Goal: Task Accomplishment & Management: Manage account settings

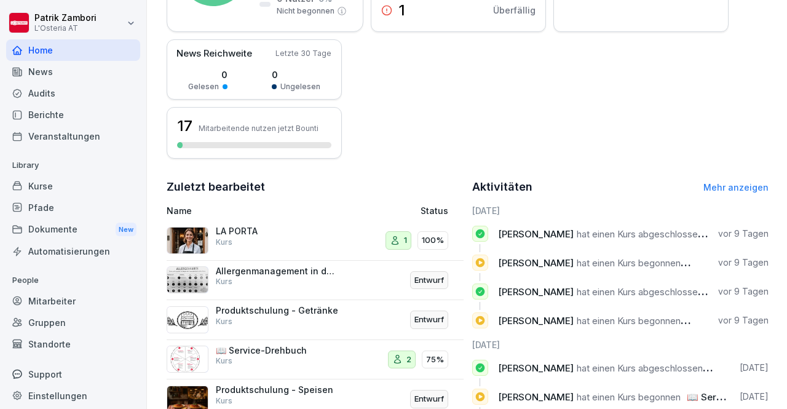
scroll to position [7, 0]
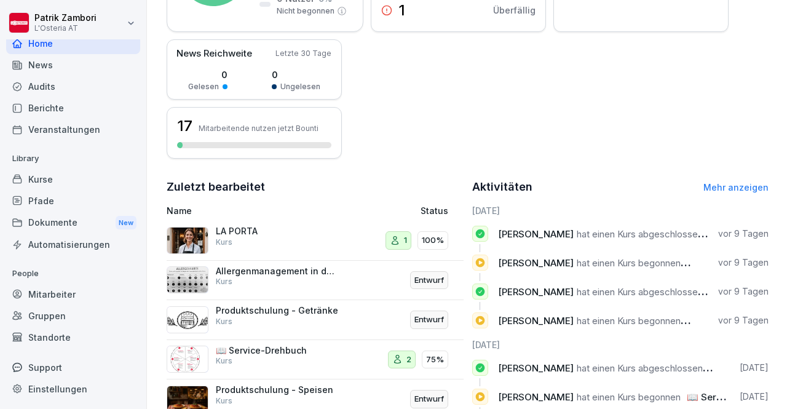
click at [81, 228] on div "Dokumente New" at bounding box center [73, 223] width 134 height 23
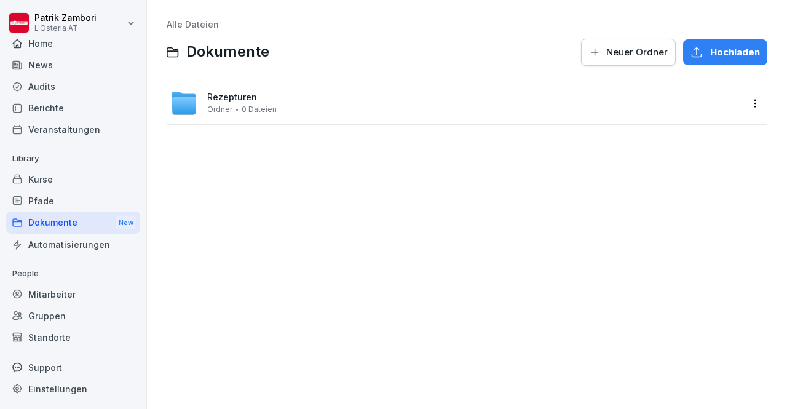
click at [362, 94] on div "Rezepturen Ordner 0 Dateien" at bounding box center [455, 103] width 571 height 27
click at [405, 96] on div "Getränke Ordner 0 Dateien" at bounding box center [455, 103] width 571 height 27
click at [697, 51] on div "Hochladen" at bounding box center [725, 53] width 69 height 14
click at [633, 50] on span "Neuer Ordner" at bounding box center [636, 53] width 61 height 14
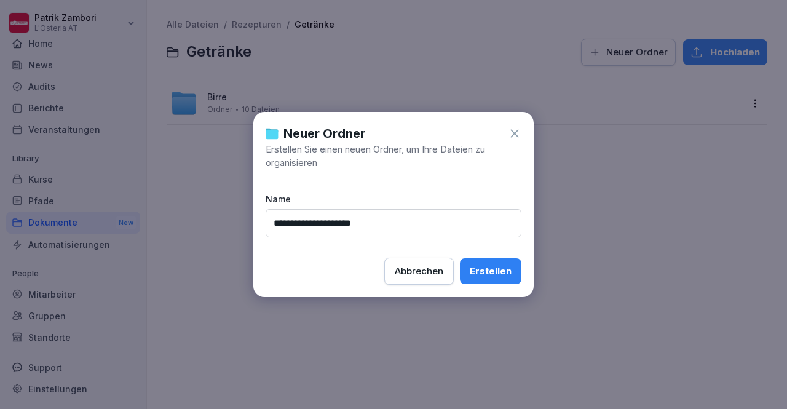
type input "**********"
click at [460, 258] on button "Erstellen" at bounding box center [490, 271] width 61 height 26
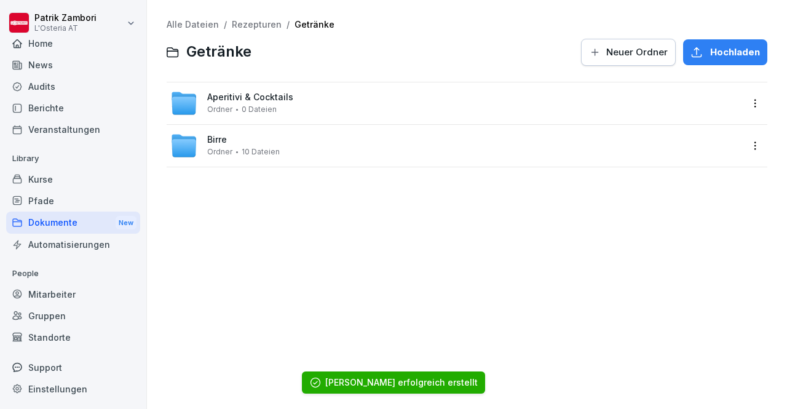
click at [282, 106] on div "Aperitivi & Cocktails Ordner 0 Dateien" at bounding box center [250, 103] width 86 height 22
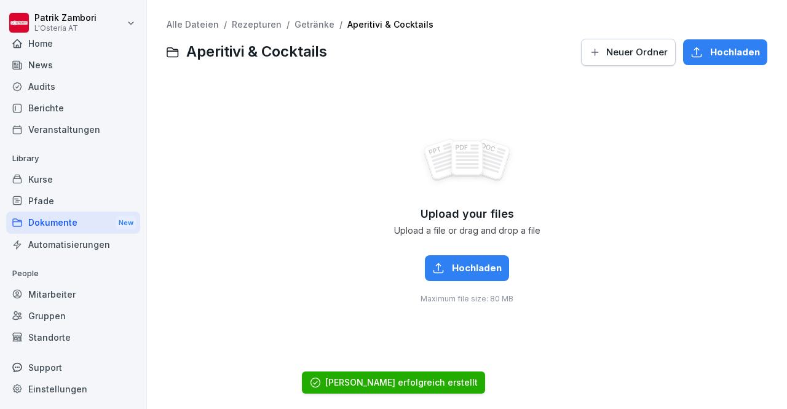
click at [459, 258] on button "Hochladen" at bounding box center [467, 268] width 84 height 26
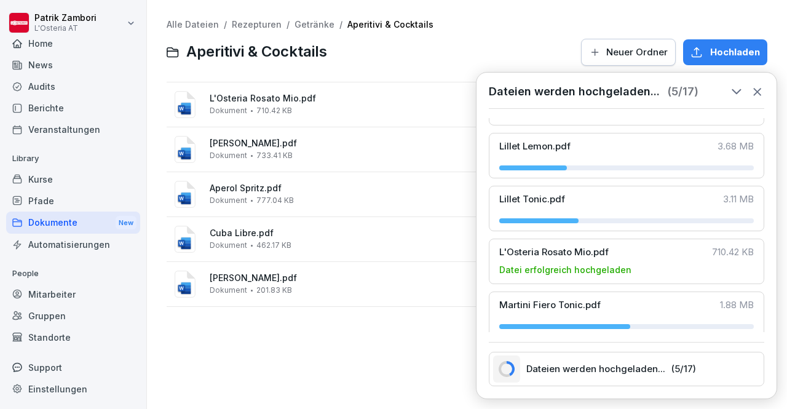
scroll to position [620, 0]
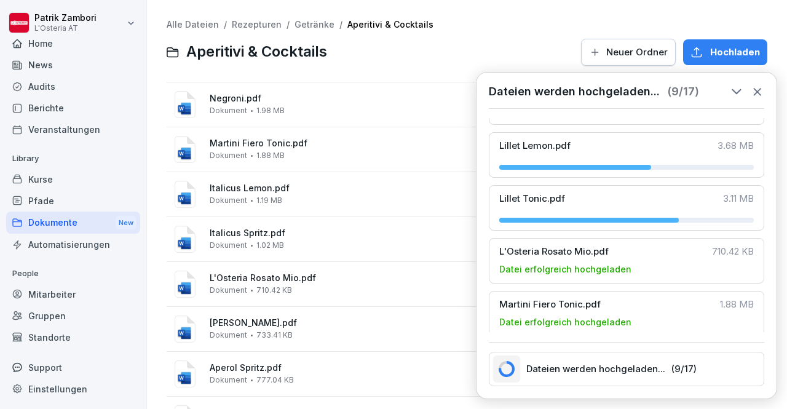
click at [280, 95] on span "Negroni.pdf" at bounding box center [476, 98] width 532 height 10
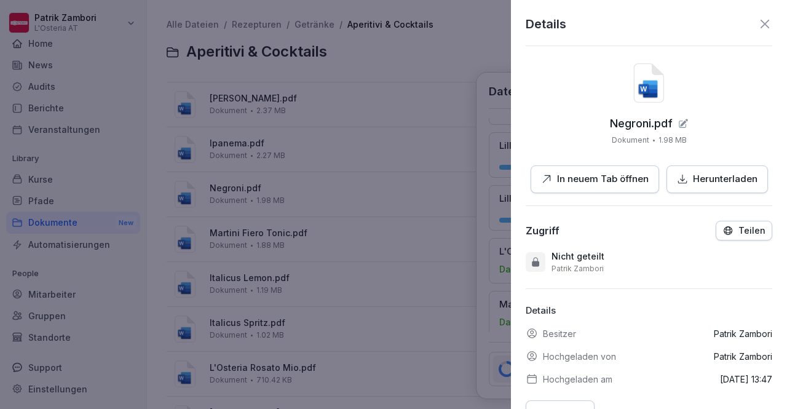
click at [641, 98] on icon at bounding box center [649, 83] width 30 height 39
click at [758, 23] on icon at bounding box center [765, 24] width 15 height 15
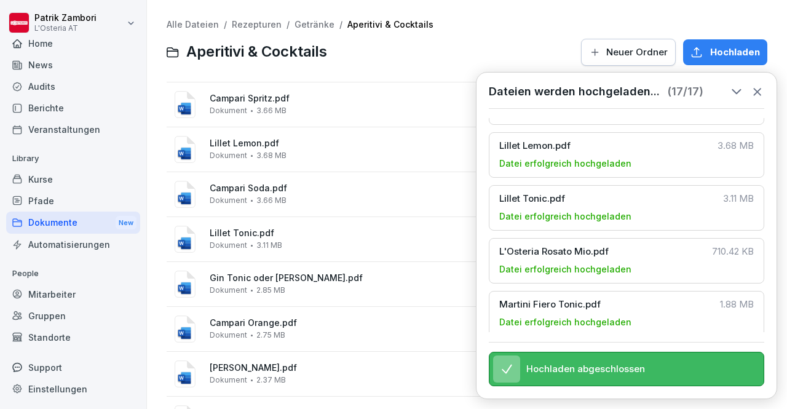
click at [470, 62] on div at bounding box center [453, 53] width 239 height 30
click at [757, 88] on icon at bounding box center [758, 92] width 14 height 14
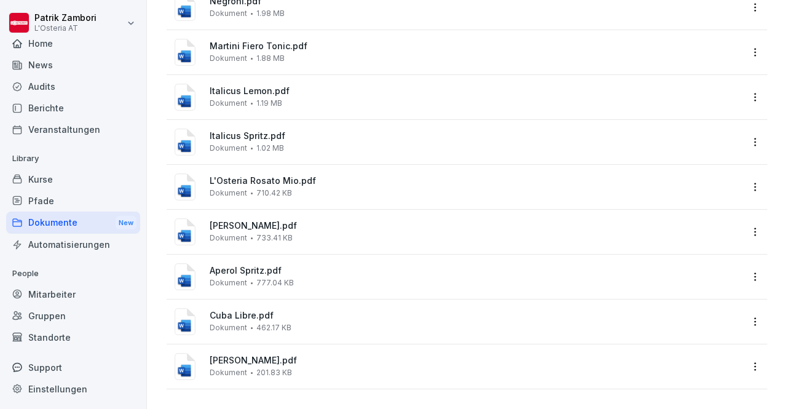
scroll to position [0, 0]
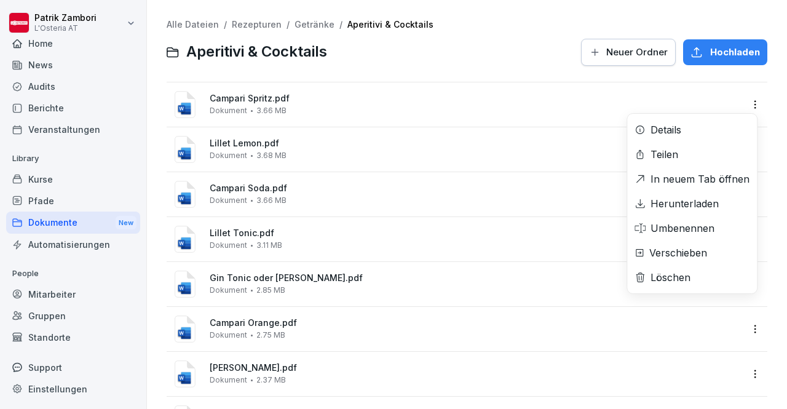
click at [754, 109] on html "[PERSON_NAME] L'Osteria AT Home News Audits Berichte Veranstaltungen Library Ku…" at bounding box center [393, 204] width 787 height 409
click at [667, 285] on div "Löschen" at bounding box center [692, 277] width 130 height 25
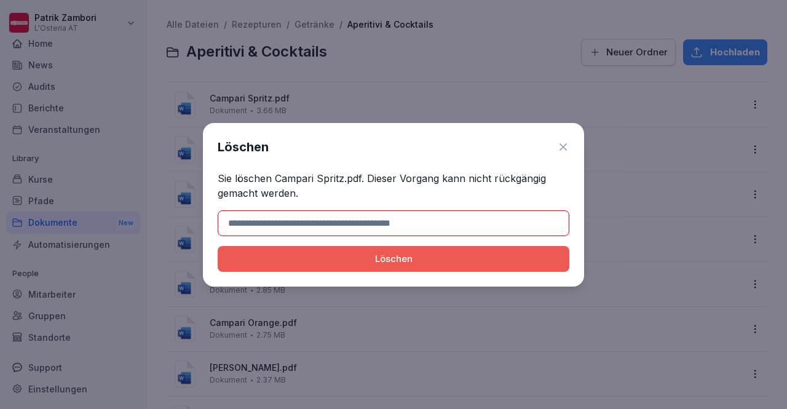
click at [454, 260] on div "Löschen" at bounding box center [394, 259] width 332 height 14
click at [565, 146] on icon at bounding box center [563, 147] width 12 height 12
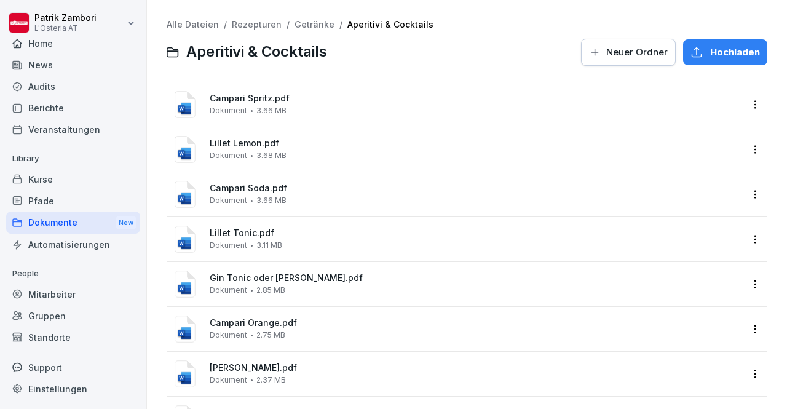
click at [41, 229] on div "Dokumente New" at bounding box center [73, 223] width 134 height 23
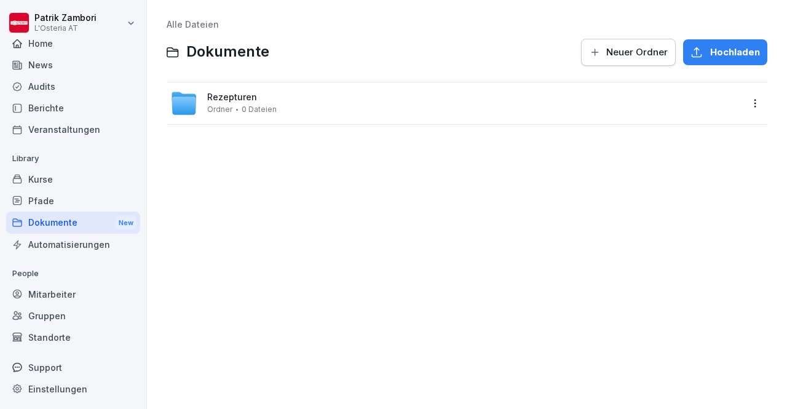
click at [298, 109] on div "Rezepturen Ordner 0 Dateien" at bounding box center [455, 103] width 571 height 27
click at [298, 109] on div "Getränke Ordner 0 Dateien" at bounding box center [455, 103] width 571 height 27
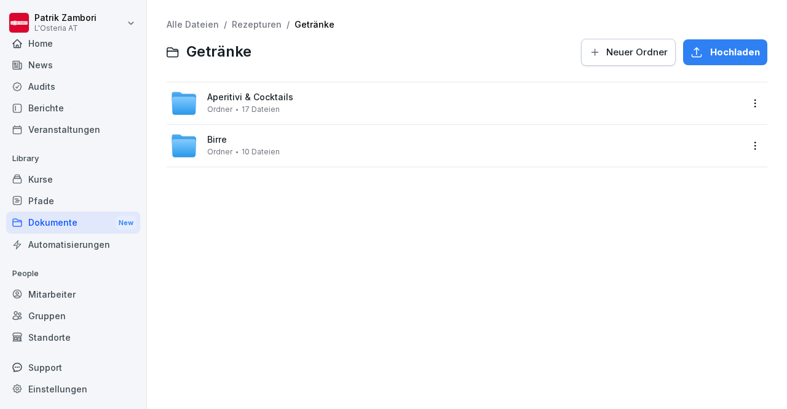
click at [47, 222] on div "Dokumente New" at bounding box center [73, 223] width 134 height 23
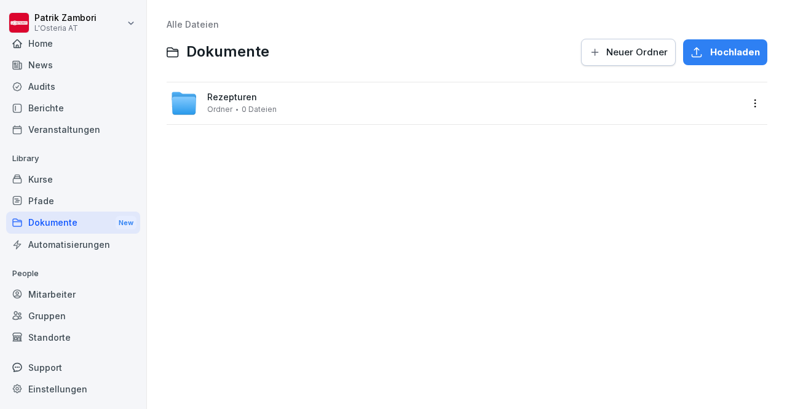
click at [47, 222] on div "Dokumente New" at bounding box center [73, 223] width 134 height 23
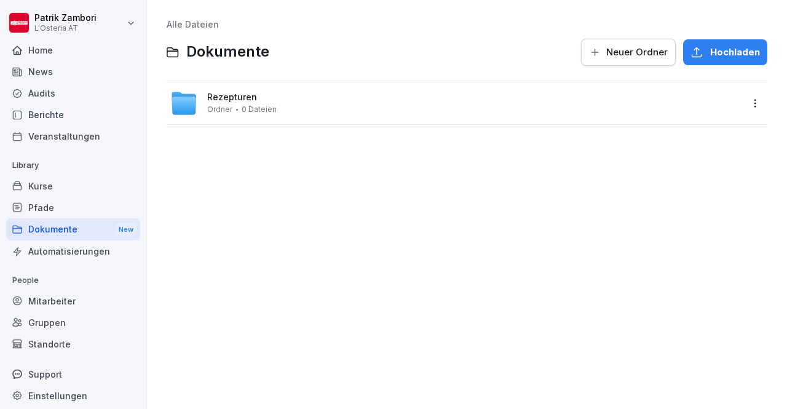
click at [229, 108] on span "Ordner" at bounding box center [219, 109] width 25 height 9
click at [189, 28] on link "Alle Dateien" at bounding box center [193, 24] width 52 height 10
click at [52, 52] on div "Home" at bounding box center [73, 50] width 134 height 22
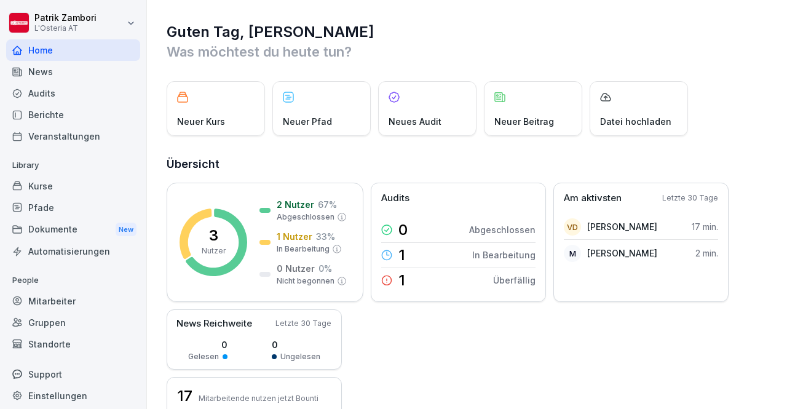
click at [79, 226] on div "Dokumente New" at bounding box center [73, 229] width 134 height 23
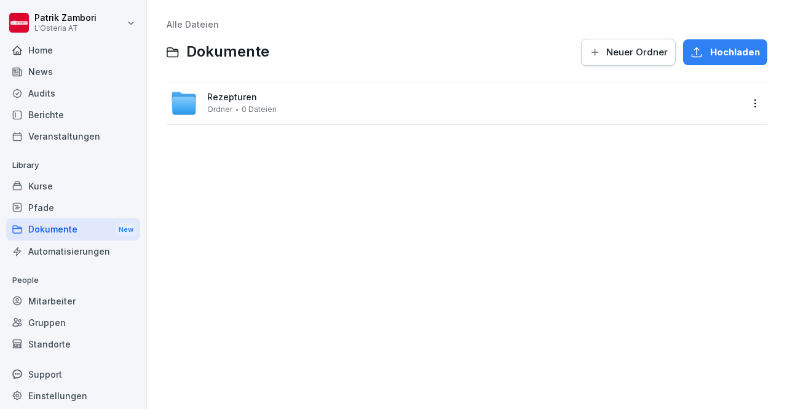
click at [234, 115] on div "Rezepturen Ordner 0 Dateien" at bounding box center [455, 103] width 571 height 27
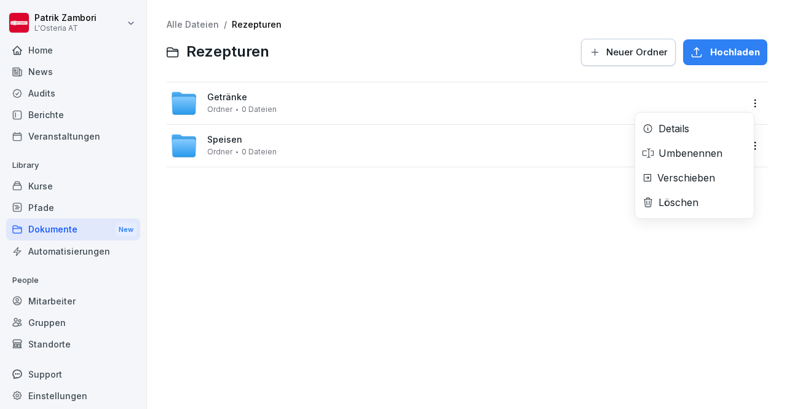
click at [745, 106] on html "[PERSON_NAME] L'Osteria AT Home News Audits Berichte Veranstaltungen Library Ku…" at bounding box center [393, 204] width 787 height 409
click at [497, 229] on html "[PERSON_NAME] L'Osteria AT Home News Audits Berichte Veranstaltungen Library Ku…" at bounding box center [393, 204] width 787 height 409
click at [430, 119] on div "Getränke Ordner 0 Dateien" at bounding box center [467, 103] width 601 height 42
click at [264, 101] on div "Getränke Ordner 0 Dateien" at bounding box center [241, 103] width 69 height 22
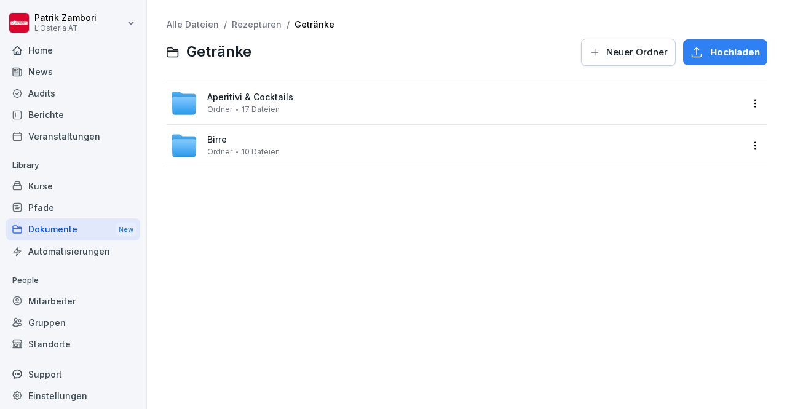
click at [264, 101] on span "Aperitivi & Cocktails" at bounding box center [250, 97] width 86 height 10
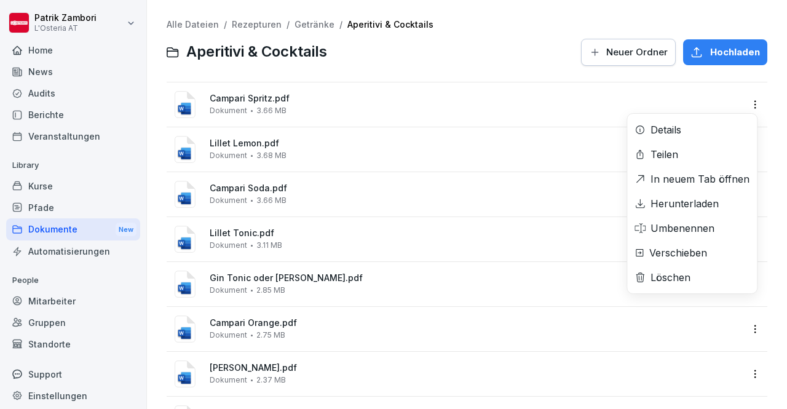
click at [745, 103] on html "[PERSON_NAME] L'Osteria AT Home News Audits Berichte Veranstaltungen Library Ku…" at bounding box center [393, 204] width 787 height 409
click at [662, 271] on div "Löschen" at bounding box center [671, 277] width 40 height 15
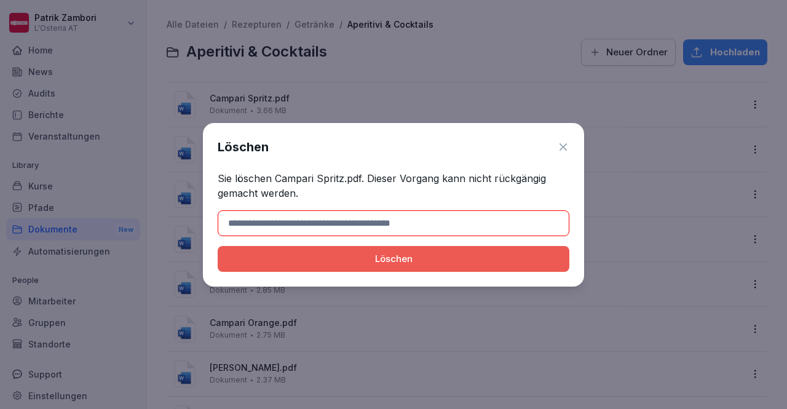
click at [454, 276] on div "Löschen Sie löschen Campari Spritz.pdf. Dieser Vorgang kann nicht rückgängig ge…" at bounding box center [393, 205] width 381 height 164
click at [462, 234] on input at bounding box center [394, 223] width 352 height 26
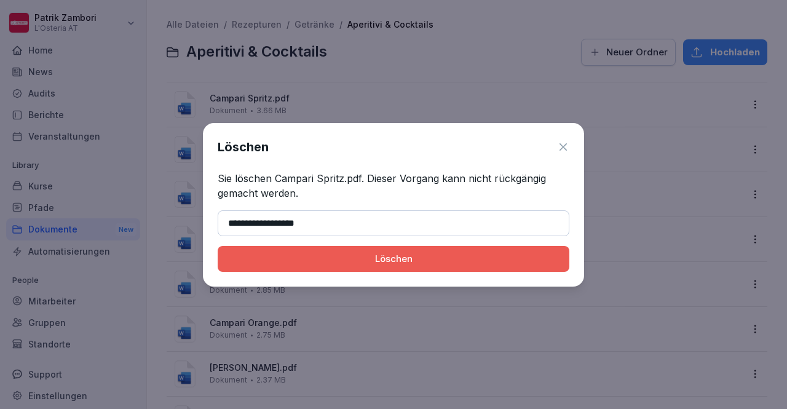
type input "**********"
click at [417, 252] on div "Löschen" at bounding box center [394, 259] width 332 height 14
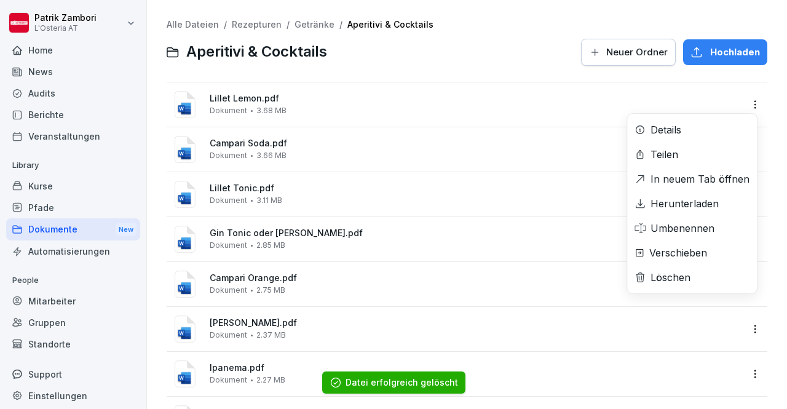
click at [746, 109] on html "[PERSON_NAME] L'Osteria AT Home News Audits Berichte Veranstaltungen Library Ku…" at bounding box center [393, 204] width 787 height 409
click at [662, 279] on div "Löschen" at bounding box center [671, 277] width 40 height 15
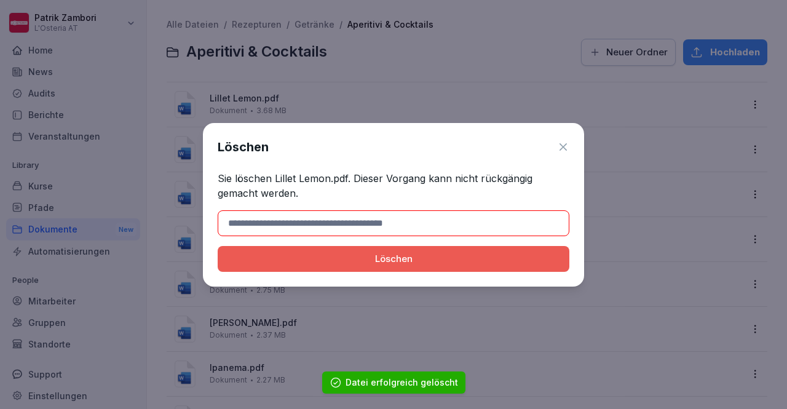
click at [440, 253] on div "Löschen" at bounding box center [394, 259] width 332 height 14
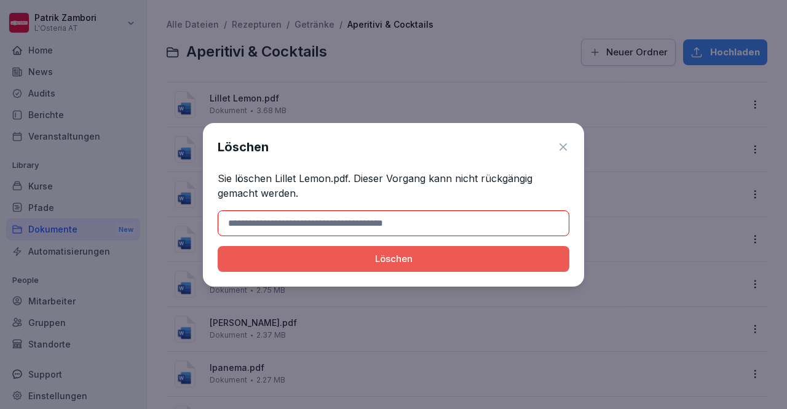
click at [382, 223] on input at bounding box center [394, 223] width 352 height 26
drag, startPoint x: 303, startPoint y: 222, endPoint x: 320, endPoint y: 222, distance: 17.2
click at [320, 222] on input at bounding box center [394, 223] width 352 height 26
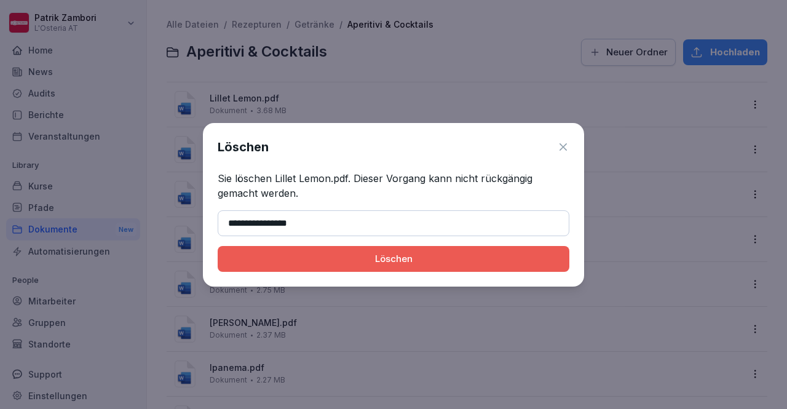
type input "**********"
click at [362, 265] on div "Löschen" at bounding box center [394, 259] width 332 height 14
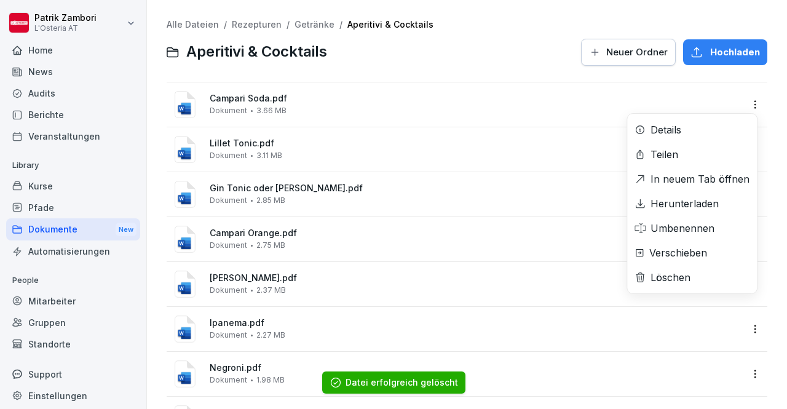
click at [748, 98] on html "[PERSON_NAME] L'Osteria AT Home News Audits Berichte Veranstaltungen Library Ku…" at bounding box center [393, 204] width 787 height 409
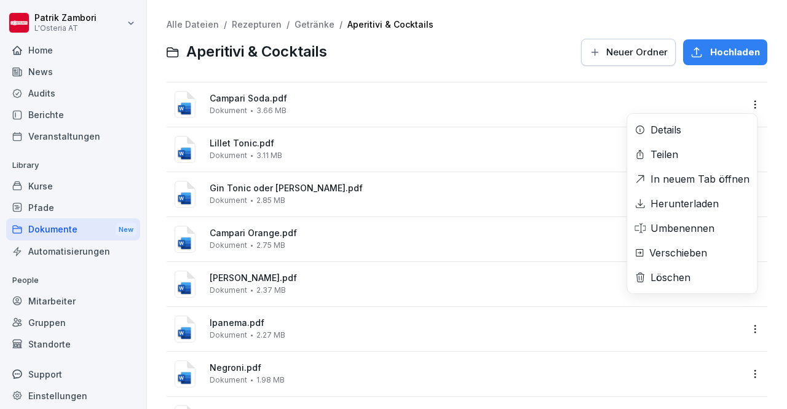
click at [679, 274] on div "Löschen" at bounding box center [671, 277] width 40 height 15
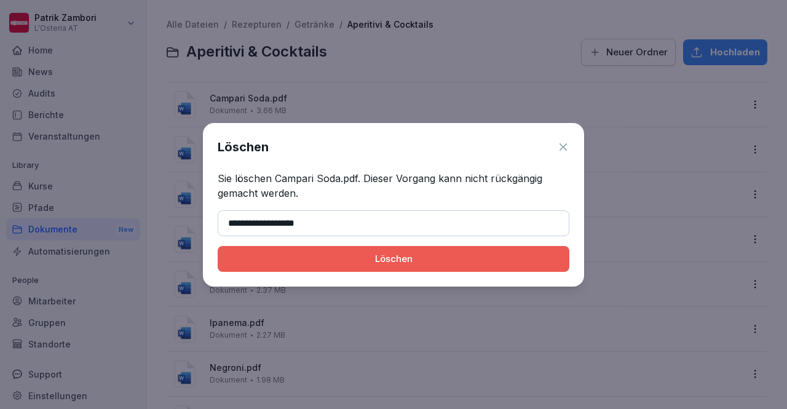
click at [290, 224] on input "**********" at bounding box center [394, 223] width 352 height 26
type input "**********"
click at [376, 269] on button "Löschen" at bounding box center [394, 259] width 352 height 26
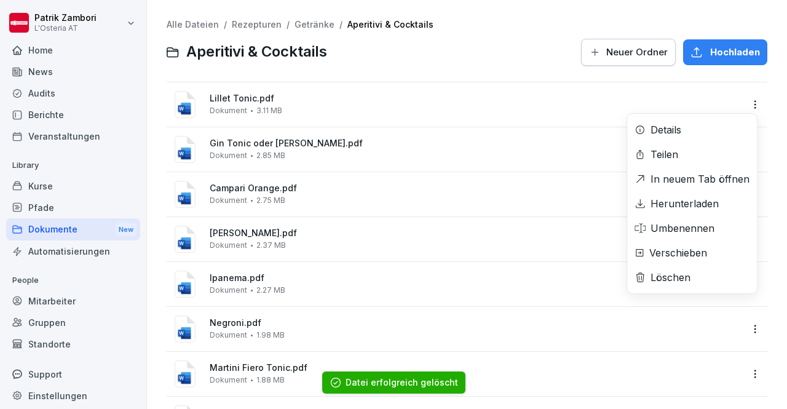
click at [747, 105] on html "[PERSON_NAME] L'Osteria AT Home News Audits Berichte Veranstaltungen Library Ku…" at bounding box center [393, 204] width 787 height 409
click at [652, 279] on div "Löschen" at bounding box center [671, 277] width 40 height 15
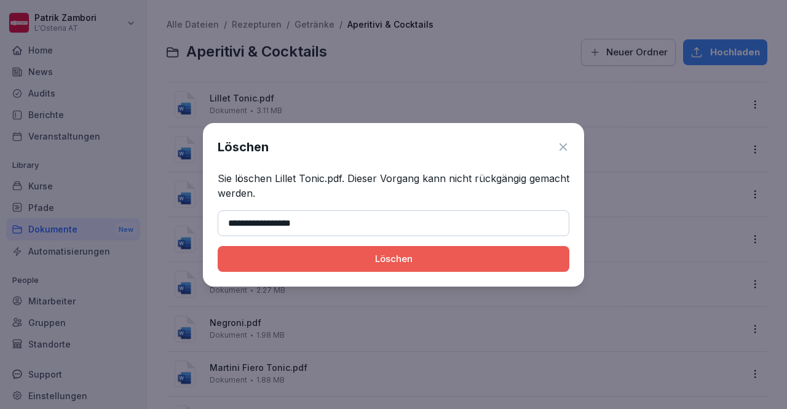
click at [342, 255] on div "Löschen" at bounding box center [394, 259] width 332 height 14
type input "**********"
click at [416, 261] on div "Löschen" at bounding box center [394, 259] width 332 height 14
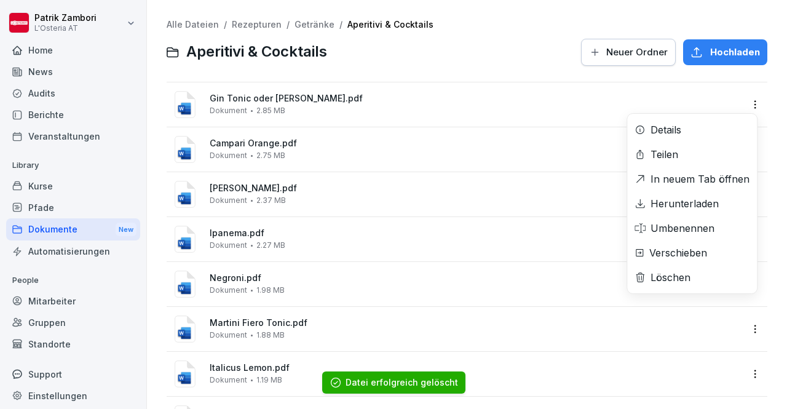
click at [749, 101] on html "[PERSON_NAME] L'Osteria AT Home News Audits Berichte Veranstaltungen Library Ku…" at bounding box center [393, 204] width 787 height 409
click at [652, 279] on div "Löschen" at bounding box center [671, 277] width 40 height 15
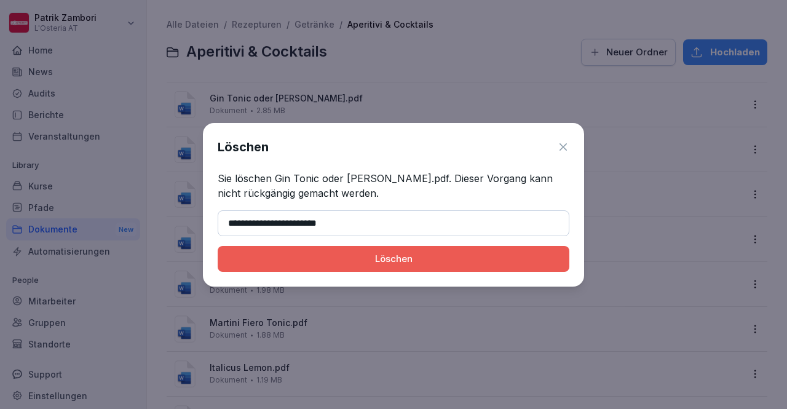
type input "**********"
click at [369, 256] on div "Löschen" at bounding box center [394, 259] width 332 height 14
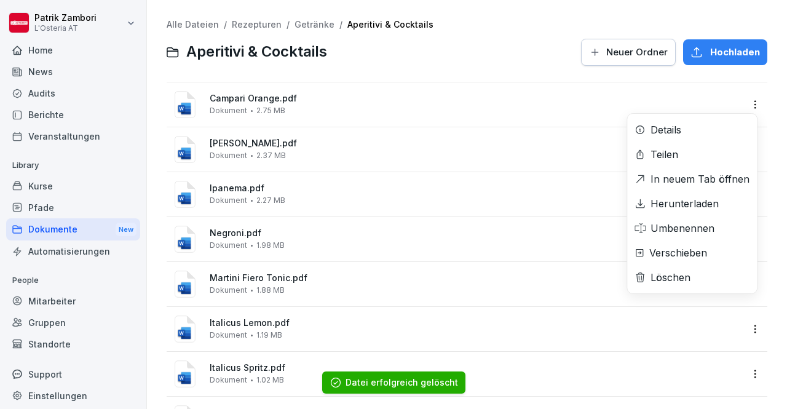
click at [744, 103] on html "[PERSON_NAME] L'Osteria AT Home News Audits Berichte Veranstaltungen Library Ku…" at bounding box center [393, 204] width 787 height 409
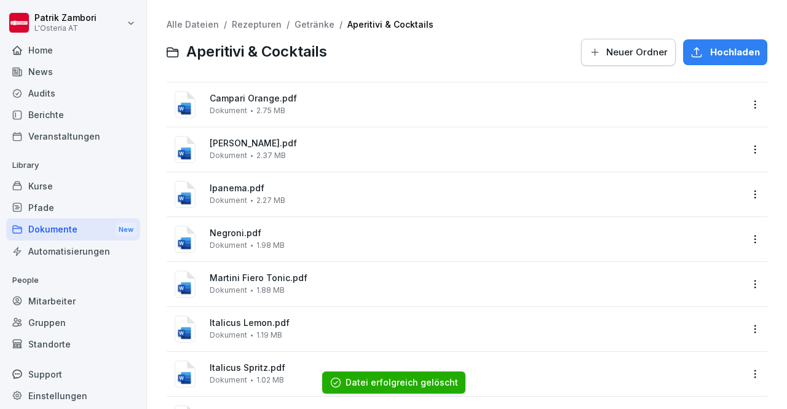
click at [371, 228] on html "[PERSON_NAME] L'Osteria AT Home News Audits Berichte Veranstaltungen Library Ku…" at bounding box center [393, 204] width 787 height 409
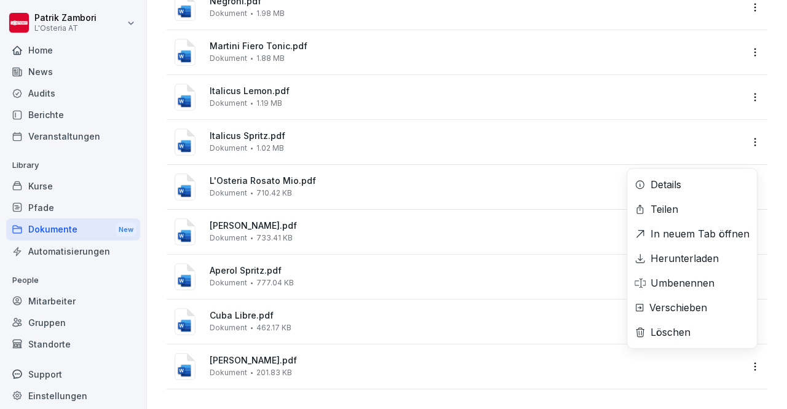
click at [754, 354] on html "[PERSON_NAME] L'Osteria AT Home News Audits Berichte Veranstaltungen Library Ku…" at bounding box center [393, 204] width 787 height 409
click at [669, 325] on div "Löschen" at bounding box center [671, 332] width 40 height 15
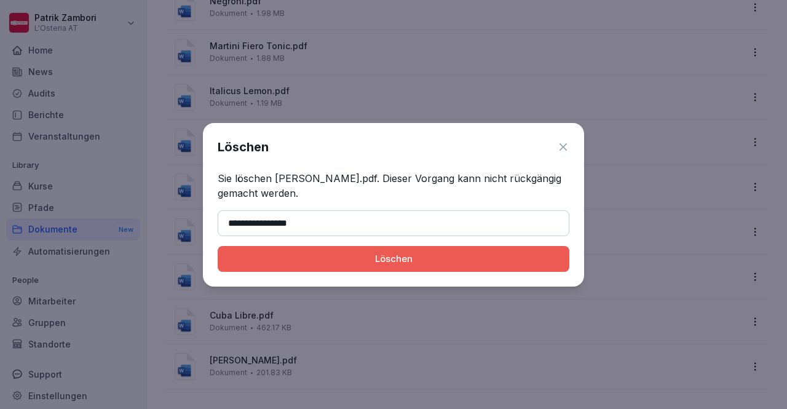
type input "**********"
click at [342, 258] on div "Löschen" at bounding box center [394, 259] width 332 height 14
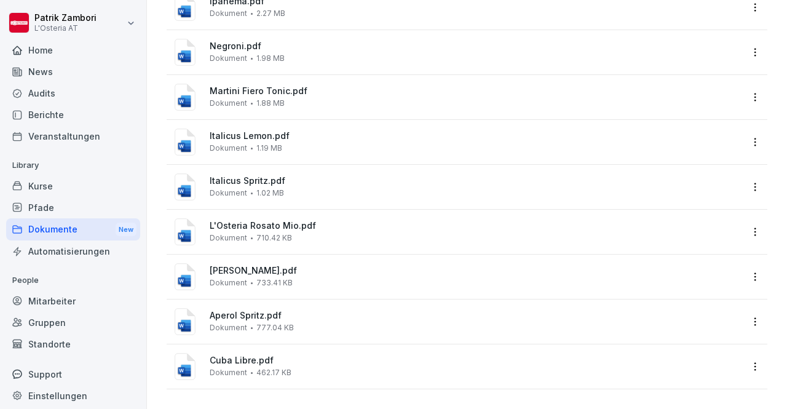
scroll to position [196, 0]
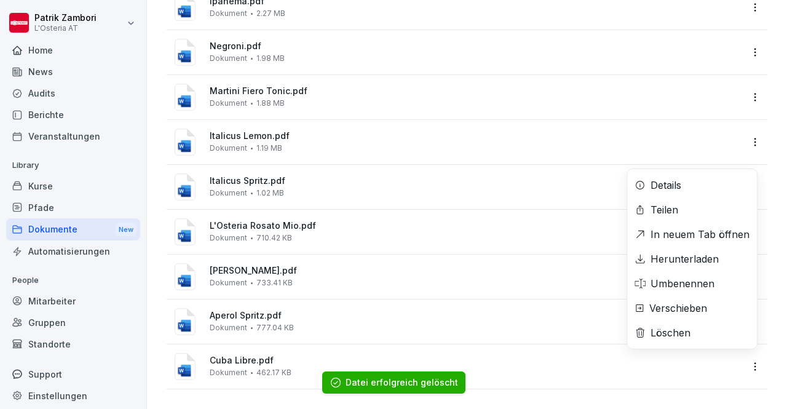
click at [743, 360] on html "[PERSON_NAME] L'Osteria AT Home News Audits Berichte Veranstaltungen Library Ku…" at bounding box center [393, 204] width 787 height 409
click at [678, 330] on div "Löschen" at bounding box center [671, 332] width 40 height 15
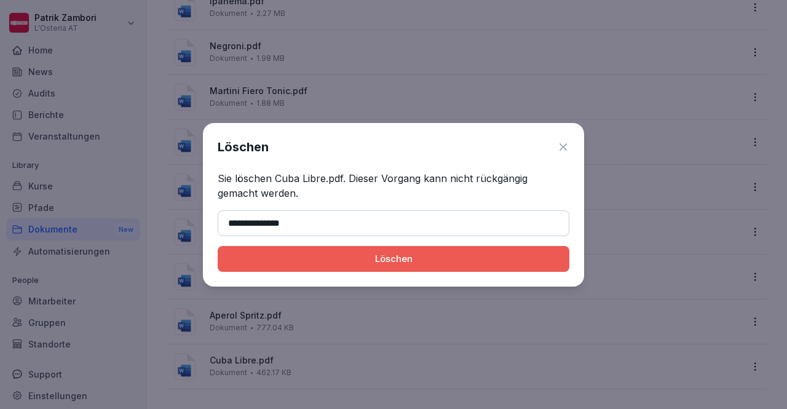
click at [387, 260] on div "Löschen" at bounding box center [394, 259] width 332 height 14
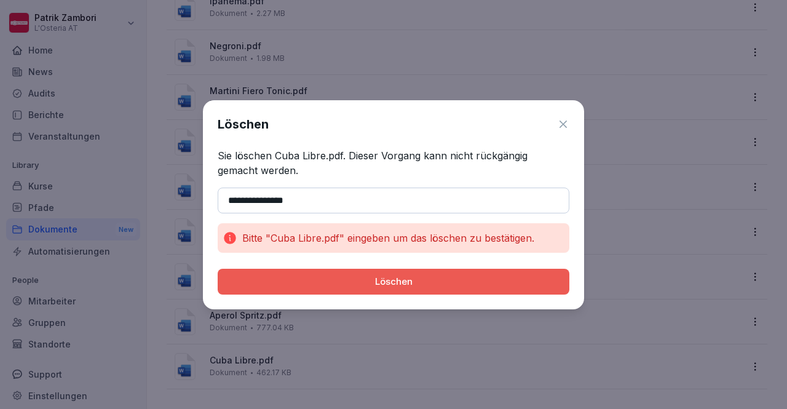
click at [274, 199] on input "**********" at bounding box center [394, 201] width 352 height 26
click at [357, 287] on div "Löschen" at bounding box center [394, 282] width 332 height 14
click at [350, 200] on input "**********" at bounding box center [394, 201] width 352 height 26
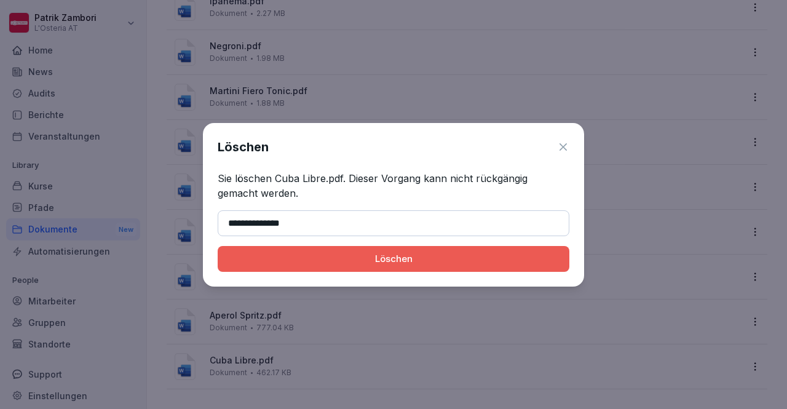
type input "**********"
click at [376, 263] on div "Löschen" at bounding box center [394, 259] width 332 height 14
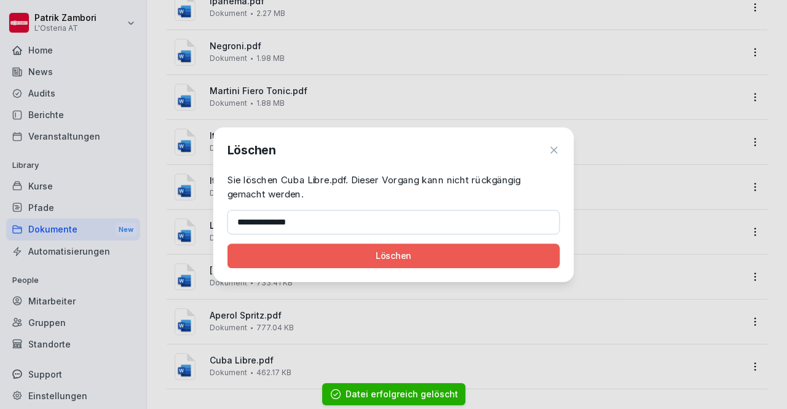
scroll to position [151, 0]
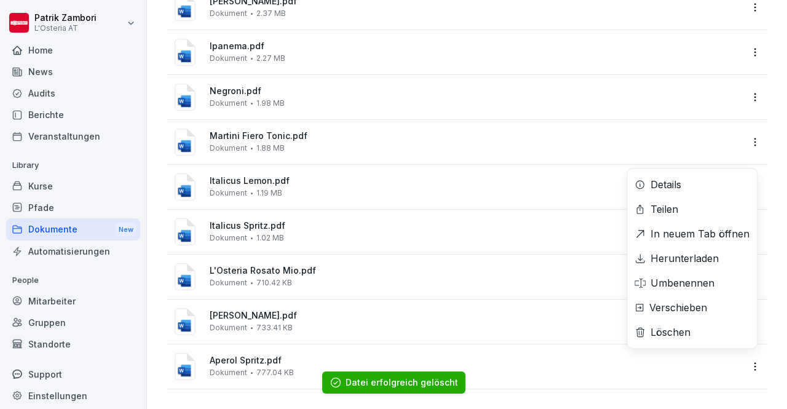
click at [744, 358] on html "[PERSON_NAME] L'Osteria AT Home News Audits Berichte Veranstaltungen Library Ku…" at bounding box center [393, 204] width 787 height 409
click at [697, 330] on div "Löschen" at bounding box center [692, 332] width 130 height 25
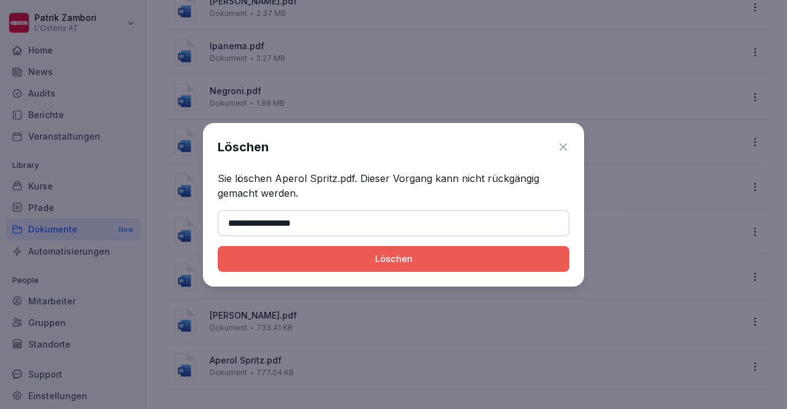
type input "**********"
click at [350, 249] on button "Löschen" at bounding box center [394, 259] width 352 height 26
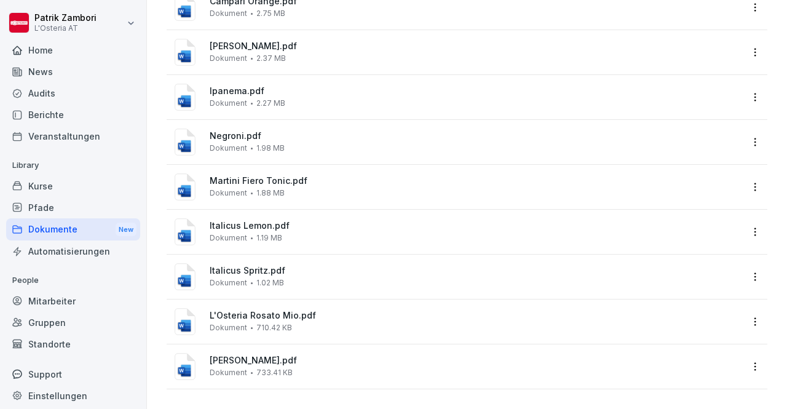
scroll to position [106, 0]
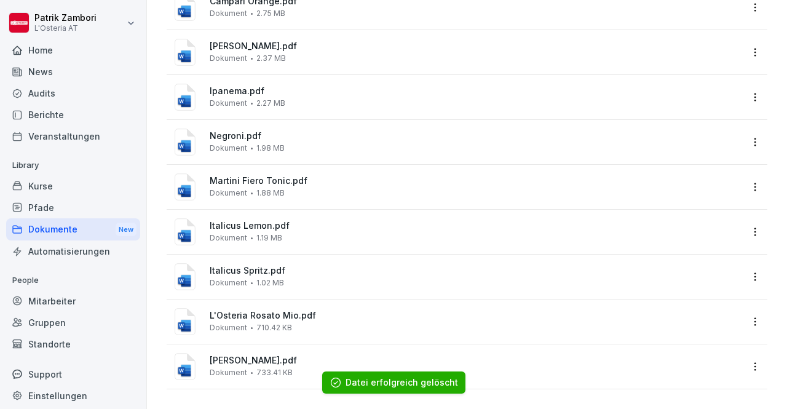
click at [744, 352] on html "[PERSON_NAME] L'Osteria AT Home News Audits Berichte Veranstaltungen Library Ku…" at bounding box center [393, 204] width 787 height 409
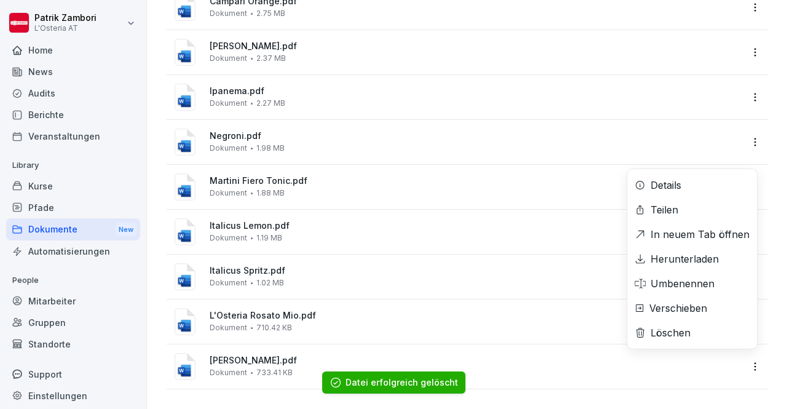
click at [679, 331] on div "Löschen" at bounding box center [671, 332] width 40 height 15
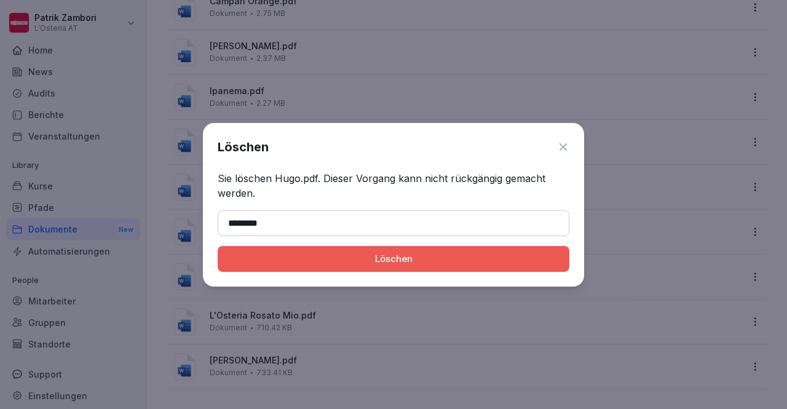
click at [407, 259] on div "Löschen" at bounding box center [394, 259] width 332 height 14
type input "********"
click at [378, 258] on div "Löschen" at bounding box center [394, 259] width 332 height 14
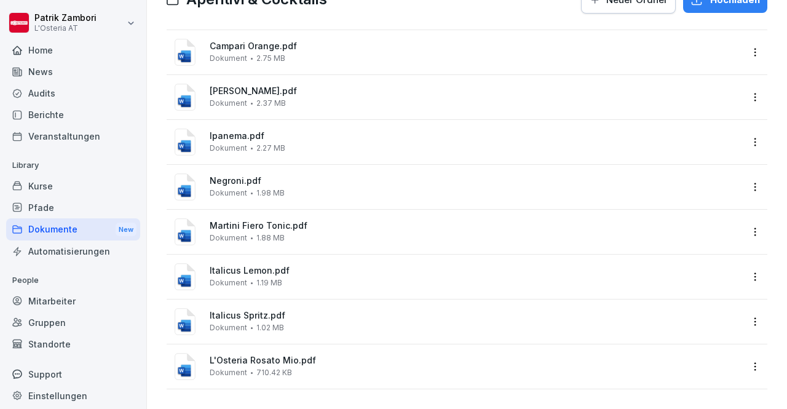
scroll to position [61, 0]
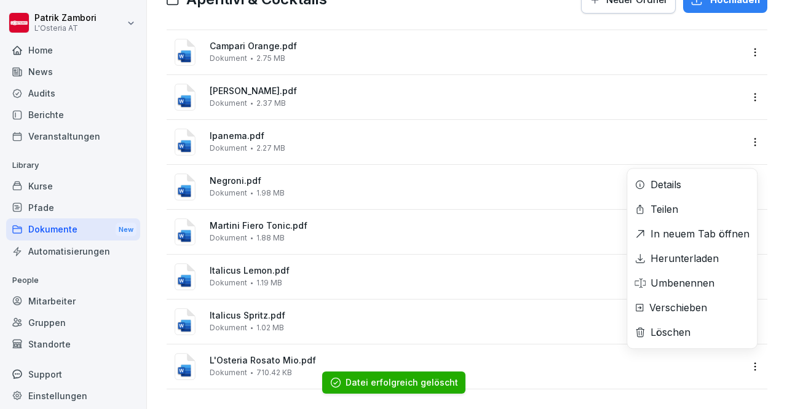
click at [746, 356] on html "[PERSON_NAME] L'Osteria AT Home News Audits Berichte Veranstaltungen Library Ku…" at bounding box center [393, 204] width 787 height 409
click at [684, 334] on div "Löschen" at bounding box center [671, 332] width 40 height 15
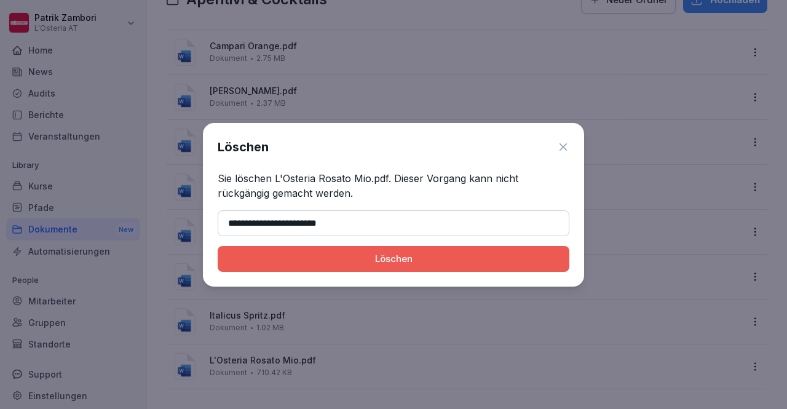
click at [315, 222] on input "**********" at bounding box center [394, 223] width 352 height 26
click at [357, 268] on button "Löschen" at bounding box center [394, 259] width 352 height 26
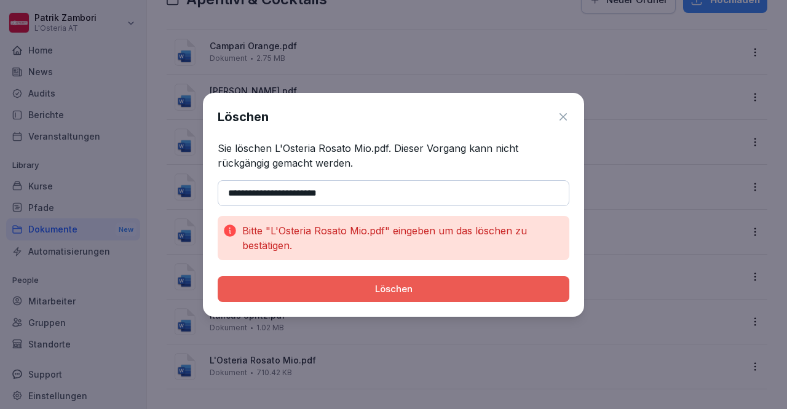
click at [290, 193] on input "**********" at bounding box center [394, 193] width 352 height 26
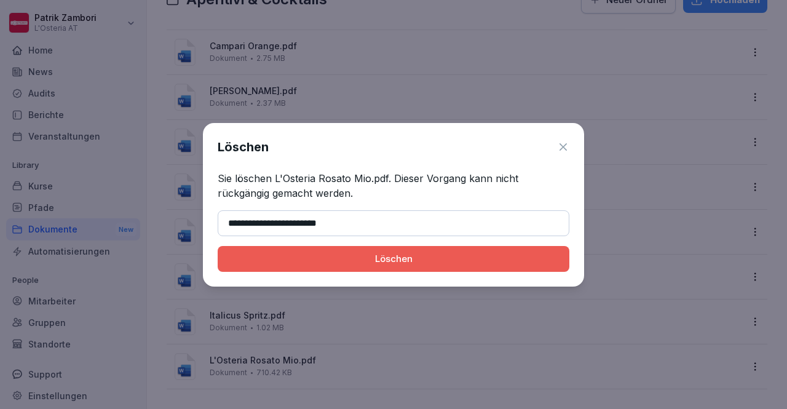
type input "**********"
click at [362, 267] on button "Löschen" at bounding box center [394, 259] width 352 height 26
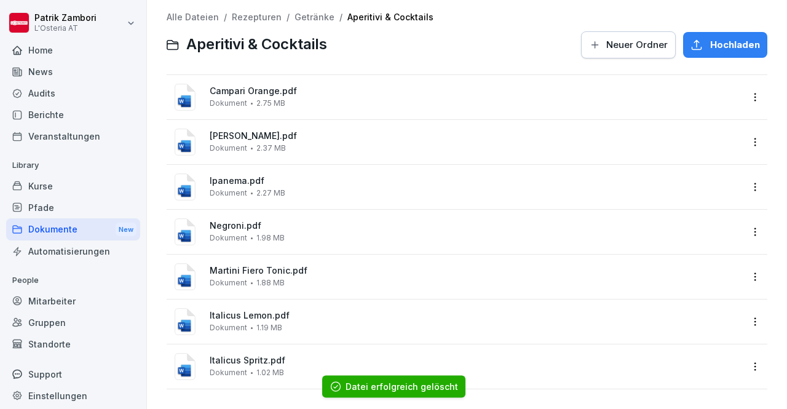
scroll to position [16, 0]
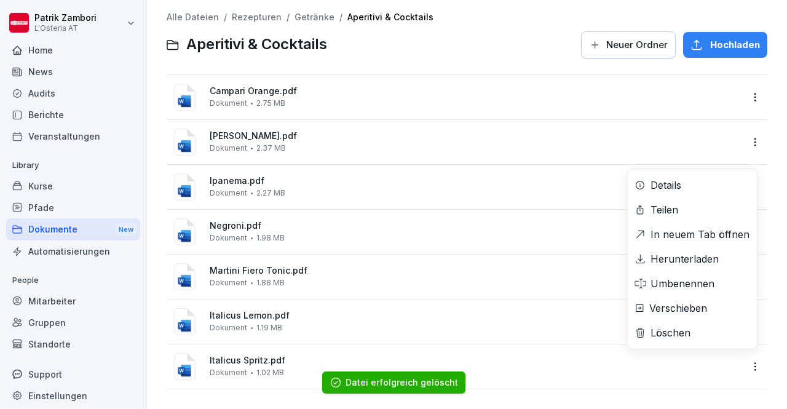
click at [745, 352] on html "[PERSON_NAME] L'Osteria AT Home News Audits Berichte Veranstaltungen Library Ku…" at bounding box center [393, 204] width 787 height 409
click at [691, 326] on div "Löschen" at bounding box center [692, 332] width 130 height 25
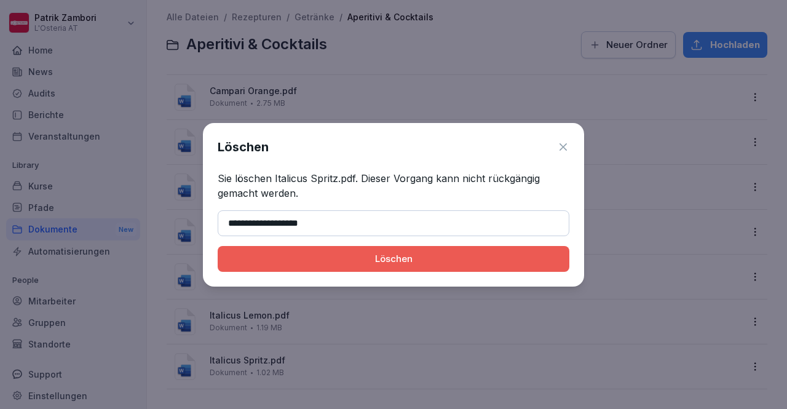
type input "**********"
click at [332, 262] on div "Löschen" at bounding box center [394, 259] width 332 height 14
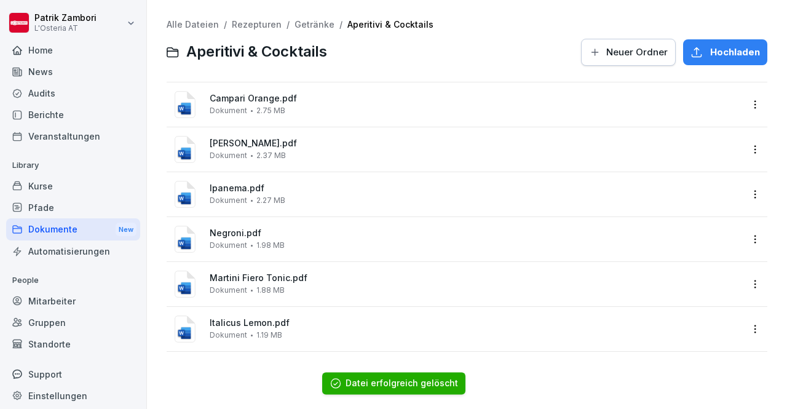
scroll to position [0, 0]
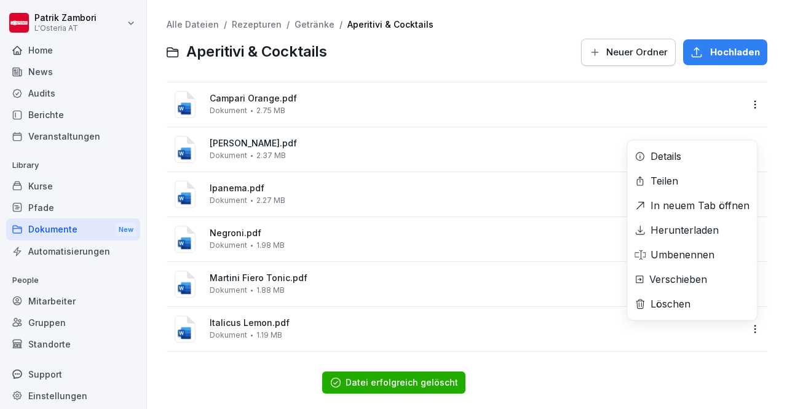
click at [743, 329] on html "[PERSON_NAME] L'Osteria AT Home News Audits Berichte Veranstaltungen Library Ku…" at bounding box center [393, 204] width 787 height 409
click at [681, 299] on div "Löschen" at bounding box center [671, 303] width 40 height 15
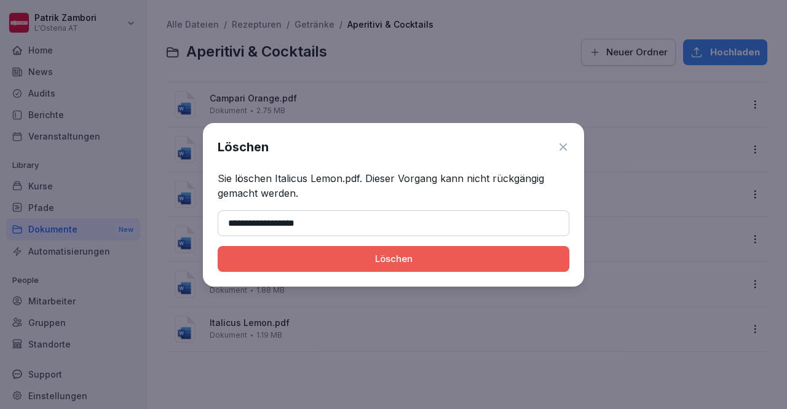
type input "**********"
click at [371, 266] on button "Löschen" at bounding box center [394, 259] width 352 height 26
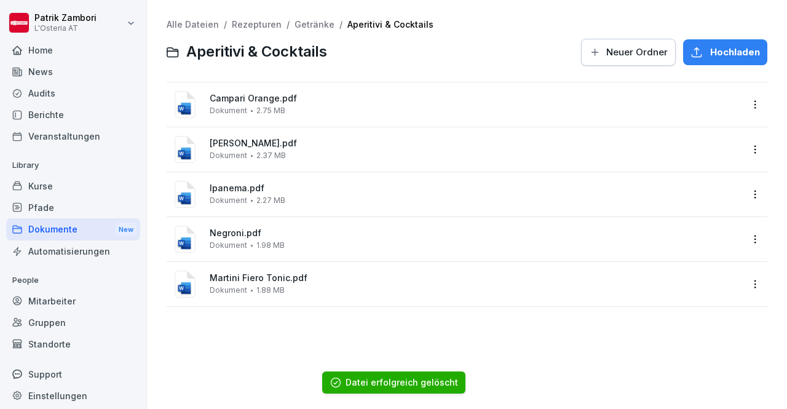
click at [744, 283] on html "[PERSON_NAME] L'Osteria AT Home News Audits Berichte Veranstaltungen Library Ku…" at bounding box center [393, 204] width 787 height 409
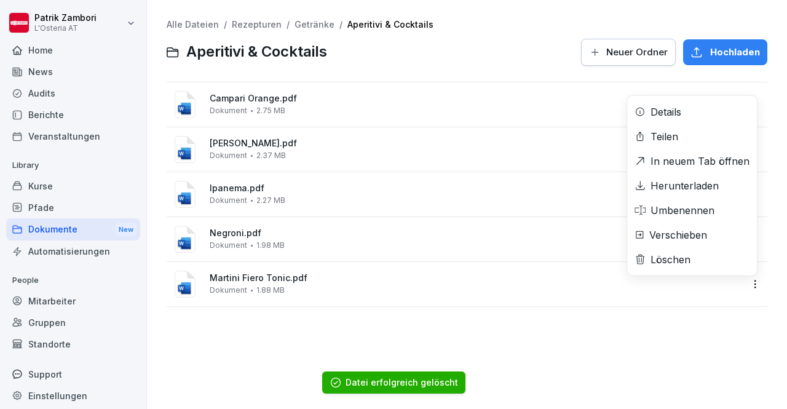
click at [700, 259] on div "Löschen" at bounding box center [692, 259] width 130 height 25
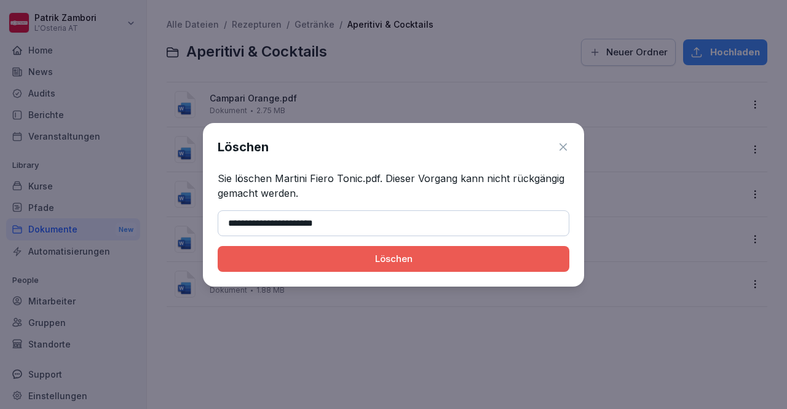
type input "**********"
click at [392, 265] on div "Löschen" at bounding box center [394, 259] width 332 height 14
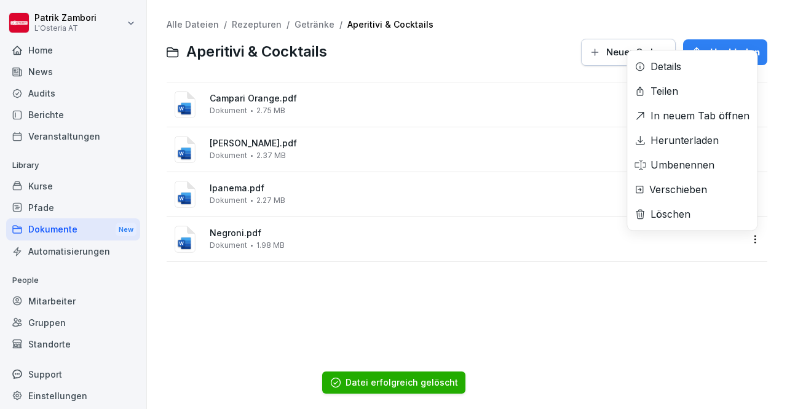
click at [744, 233] on html "[PERSON_NAME] L'Osteria AT Home News Audits Berichte Veranstaltungen Library Ku…" at bounding box center [393, 204] width 787 height 409
click at [693, 212] on div "Löschen" at bounding box center [692, 214] width 130 height 25
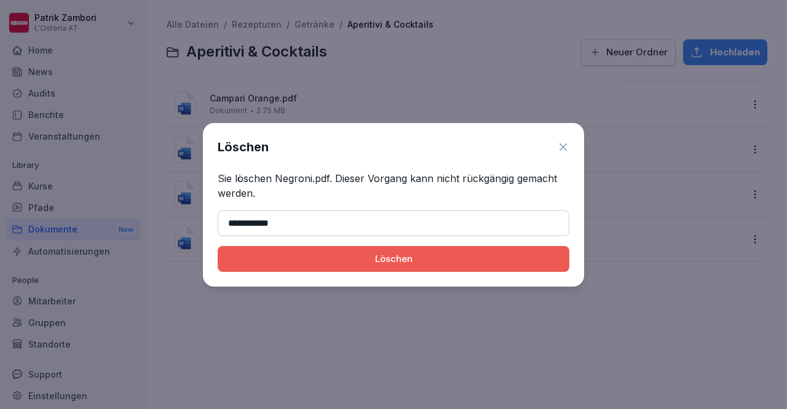
type input "**********"
click at [390, 258] on div "Löschen" at bounding box center [394, 259] width 332 height 14
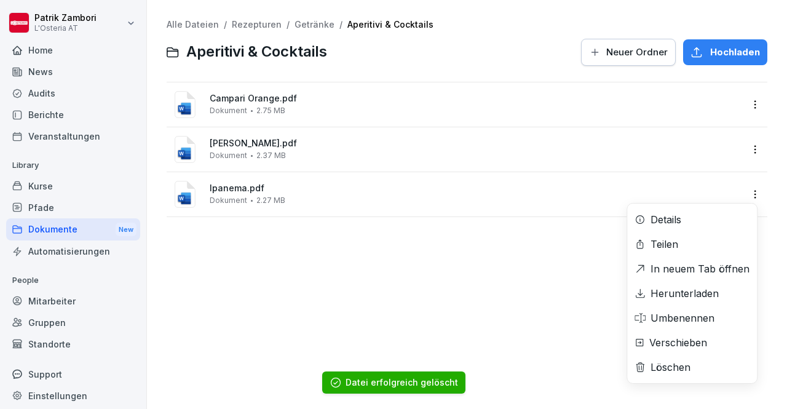
click at [744, 191] on html "[PERSON_NAME] L'Osteria AT Home News Audits Berichte Veranstaltungen Library Ku…" at bounding box center [393, 204] width 787 height 409
click at [671, 368] on div "Löschen" at bounding box center [671, 367] width 40 height 15
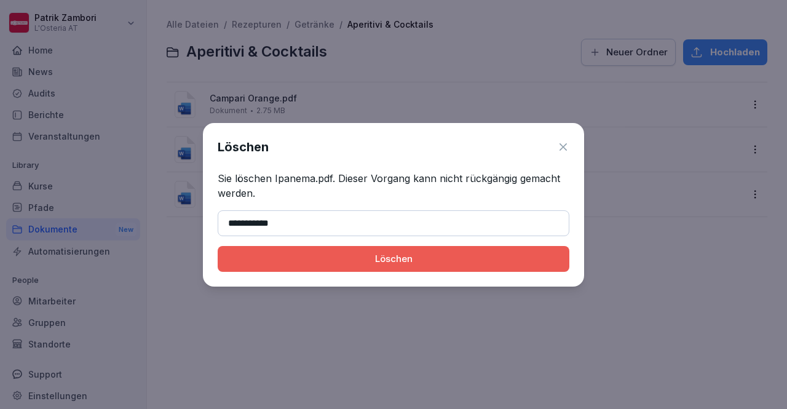
type input "**********"
click at [403, 252] on div "Löschen" at bounding box center [394, 259] width 332 height 14
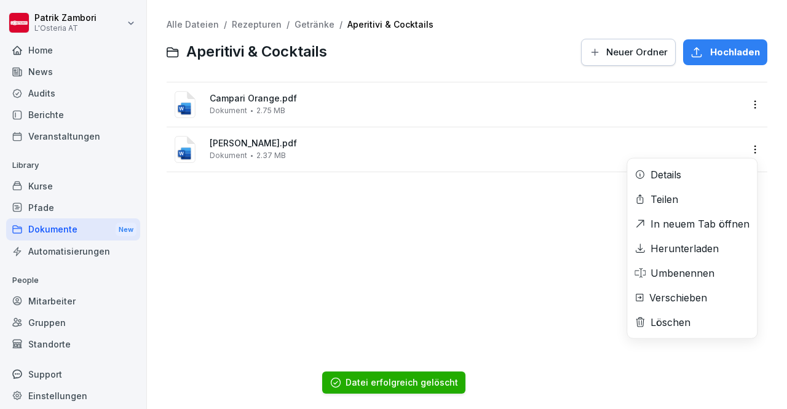
click at [744, 156] on html "[PERSON_NAME] L'Osteria AT Home News Audits Berichte Veranstaltungen Library Ku…" at bounding box center [393, 204] width 787 height 409
click at [658, 317] on div "Löschen" at bounding box center [671, 322] width 40 height 15
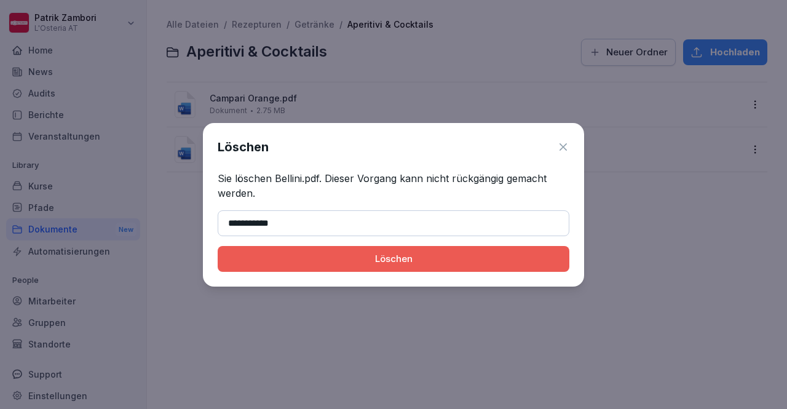
type input "**********"
click at [493, 267] on button "Löschen" at bounding box center [394, 259] width 352 height 26
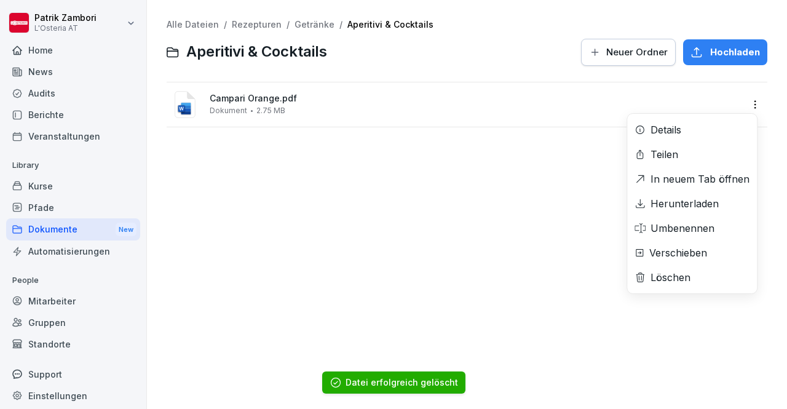
click at [742, 105] on html "[PERSON_NAME] L'Osteria AT Home News Audits Berichte Veranstaltungen Library Ku…" at bounding box center [393, 204] width 787 height 409
click at [669, 282] on div "Löschen" at bounding box center [671, 277] width 40 height 15
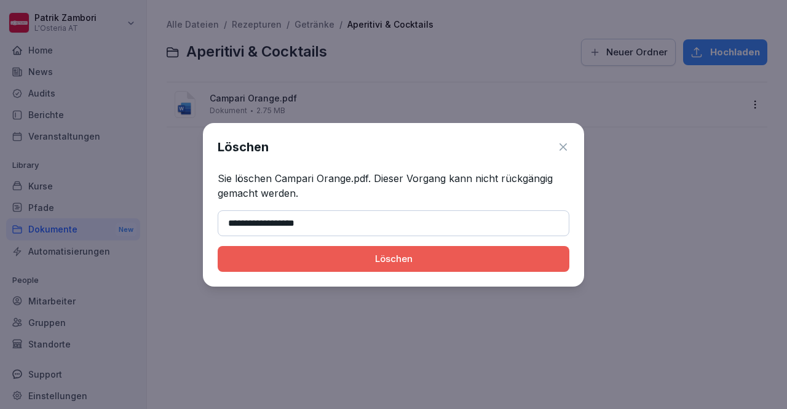
type input "**********"
click at [368, 252] on div "Löschen" at bounding box center [394, 259] width 332 height 14
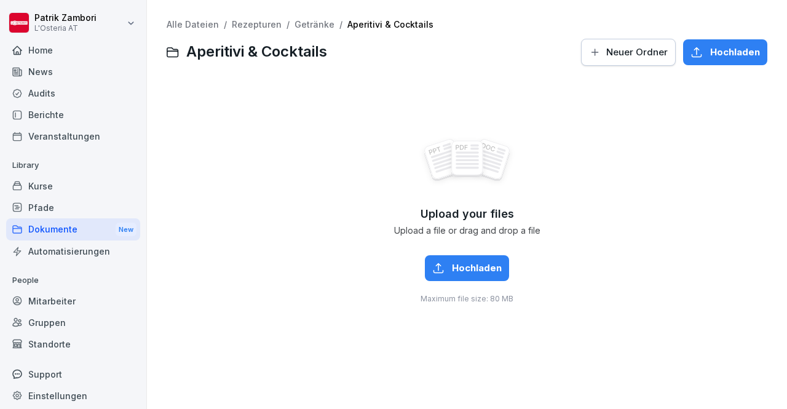
click at [478, 263] on span "Hochladen" at bounding box center [477, 268] width 50 height 14
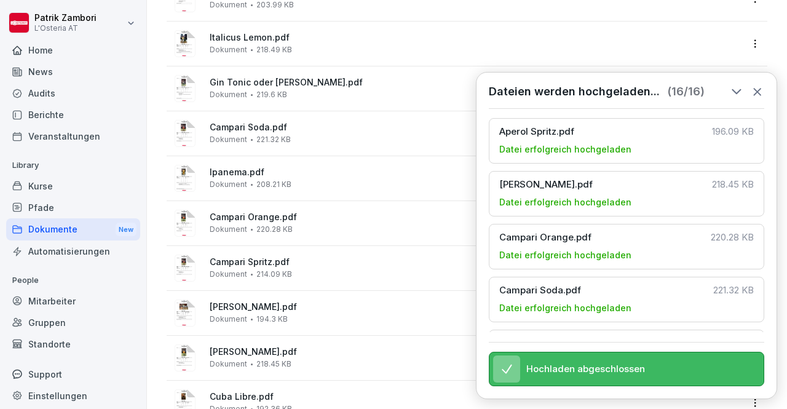
scroll to position [421, 0]
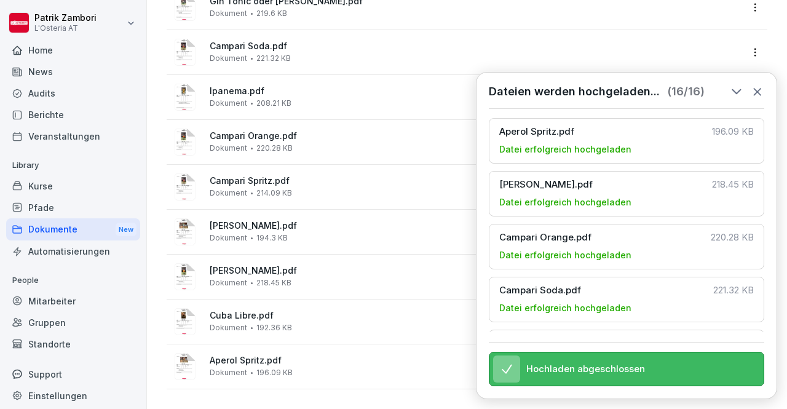
click at [760, 93] on icon at bounding box center [758, 92] width 14 height 14
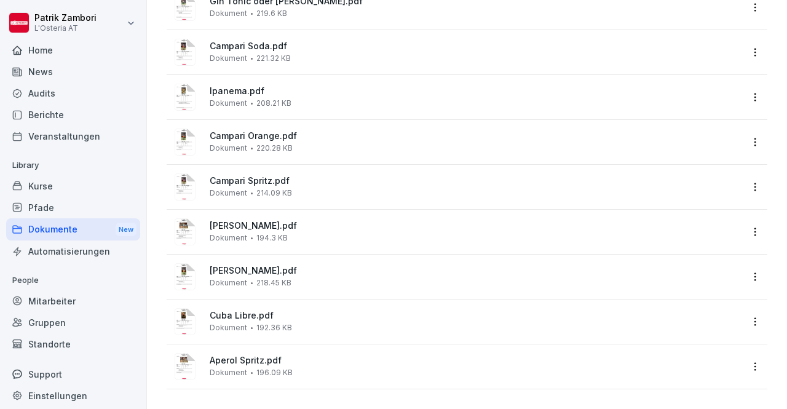
click at [51, 229] on div "Dokumente New" at bounding box center [73, 229] width 134 height 23
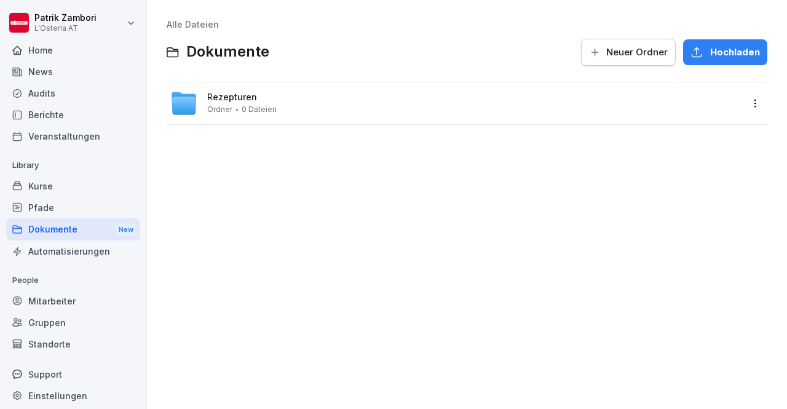
click at [748, 107] on html "[PERSON_NAME] L'Osteria AT Home News Audits Berichte Veranstaltungen Library Ku…" at bounding box center [393, 204] width 787 height 409
click at [676, 133] on div "Details" at bounding box center [674, 128] width 31 height 15
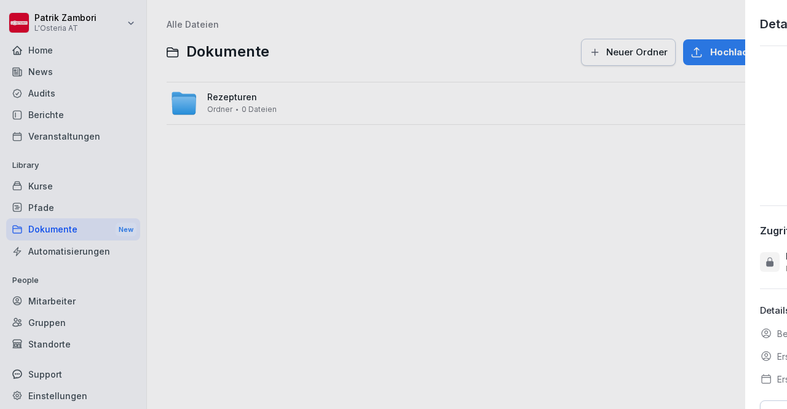
click at [406, 240] on div at bounding box center [393, 204] width 787 height 409
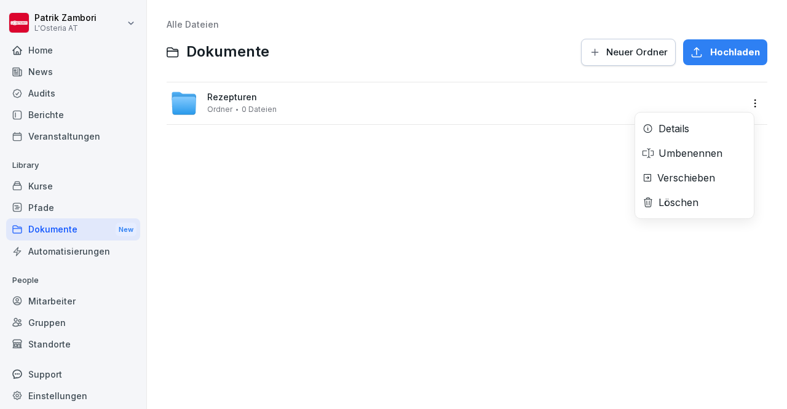
click at [744, 102] on html "[PERSON_NAME] L'Osteria AT Home News Audits Berichte Veranstaltungen Library Ku…" at bounding box center [393, 204] width 787 height 409
click at [695, 124] on div "Details" at bounding box center [694, 128] width 119 height 25
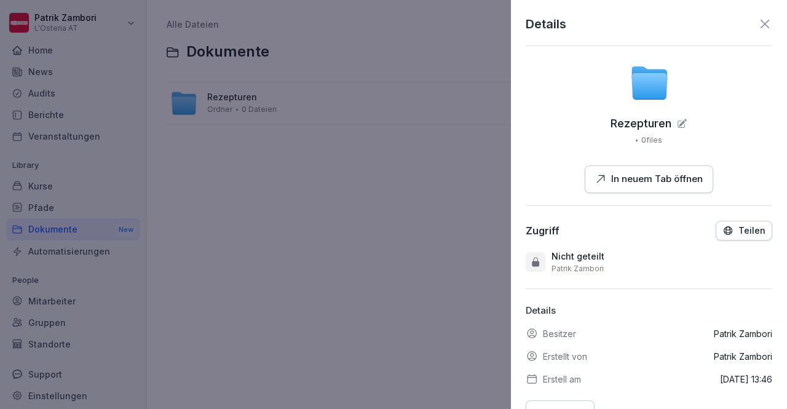
click at [536, 258] on icon at bounding box center [535, 262] width 11 height 12
click at [722, 234] on icon "button" at bounding box center [727, 230] width 11 height 11
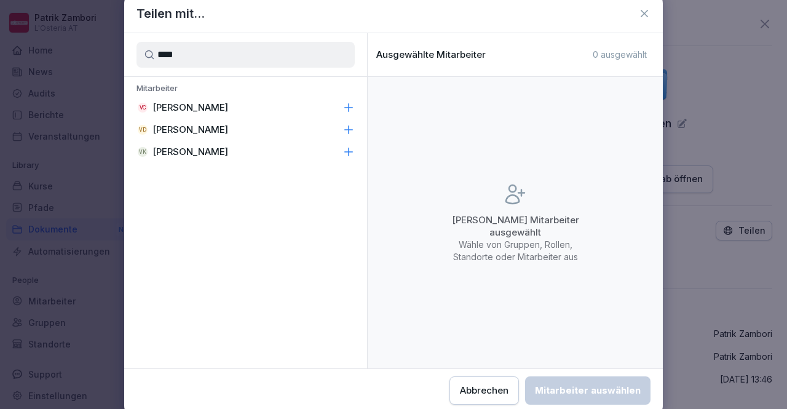
type input "****"
click at [354, 130] on icon at bounding box center [348, 130] width 12 height 12
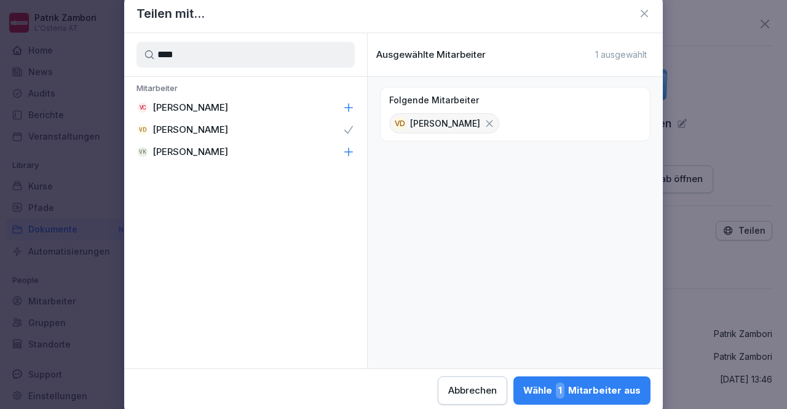
click at [571, 388] on div "Wähle 1 Mitarbeiter aus" at bounding box center [581, 390] width 117 height 16
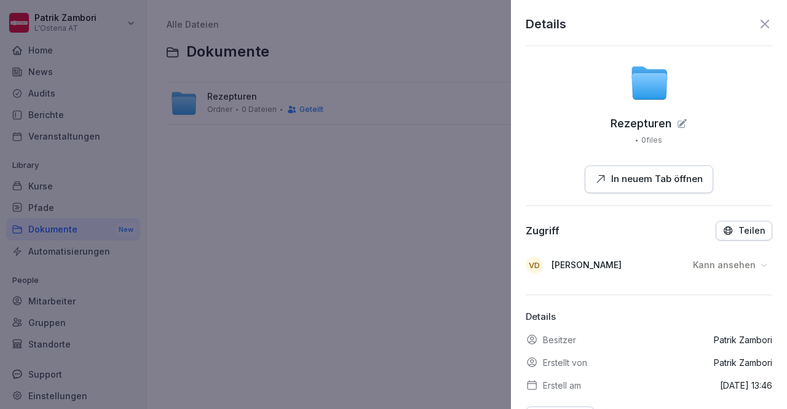
click at [758, 28] on icon at bounding box center [765, 24] width 15 height 15
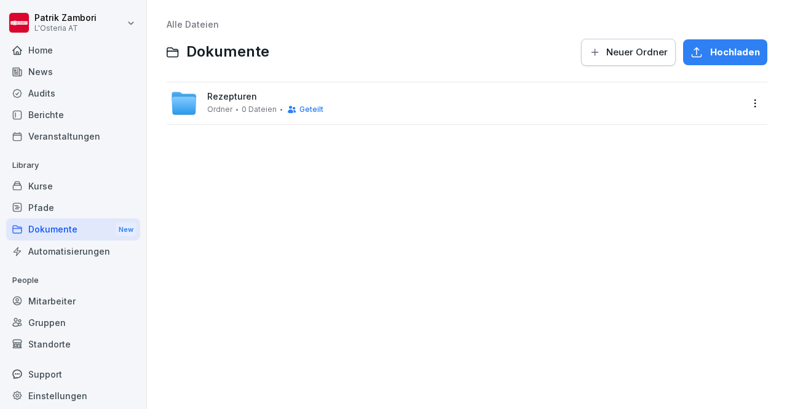
click at [245, 99] on span "Rezepturen" at bounding box center [232, 97] width 50 height 10
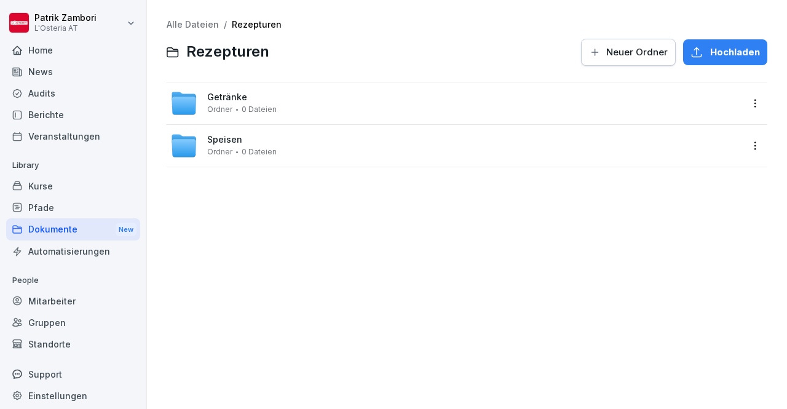
click at [263, 108] on span "0 Dateien" at bounding box center [259, 109] width 35 height 9
click at [263, 108] on span "16 Dateien" at bounding box center [261, 109] width 38 height 9
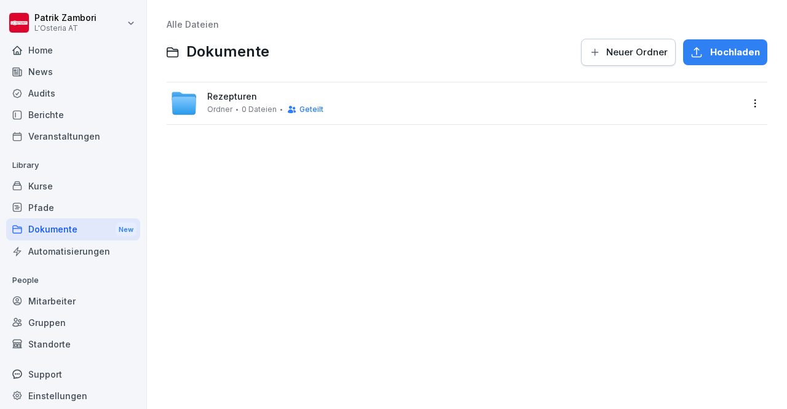
click at [229, 117] on div "Rezepturen Ordner 0 Dateien Geteilt" at bounding box center [467, 103] width 601 height 42
click at [235, 106] on div "Ordner 0 Dateien Geteilt" at bounding box center [265, 110] width 116 height 10
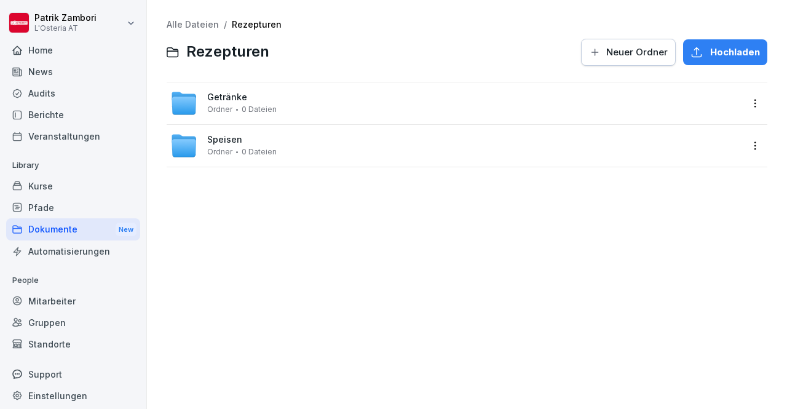
click at [235, 106] on div "Ordner 0 Dateien" at bounding box center [241, 109] width 69 height 9
click at [266, 105] on span "16 Dateien" at bounding box center [261, 109] width 38 height 9
click at [261, 155] on span "0 Dateien" at bounding box center [259, 152] width 35 height 9
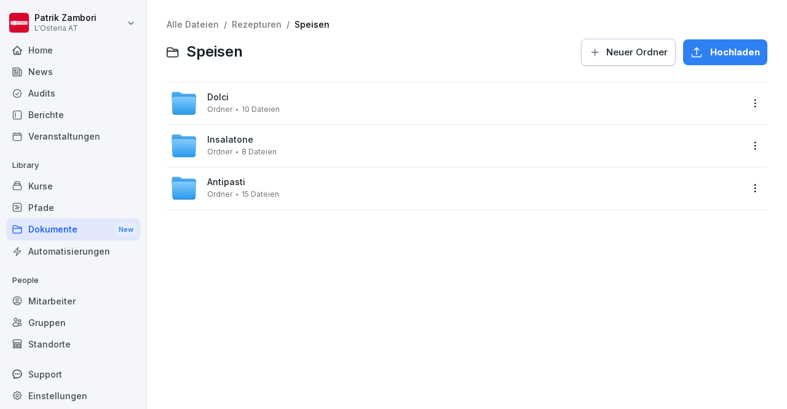
click at [261, 206] on div "Antipasti Ordner 15 Dateien" at bounding box center [467, 188] width 601 height 42
click at [50, 60] on div "Home" at bounding box center [73, 50] width 134 height 22
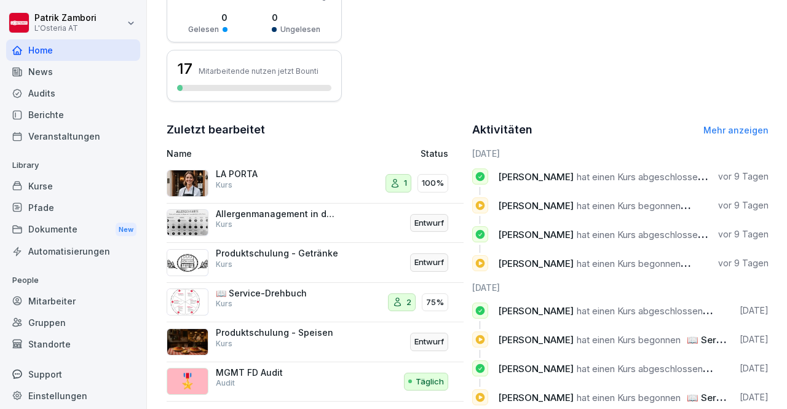
scroll to position [365, 0]
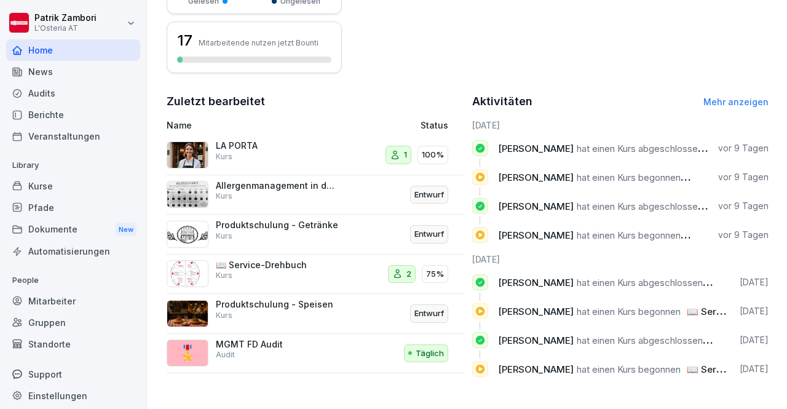
click at [406, 268] on p "2" at bounding box center [408, 274] width 5 height 12
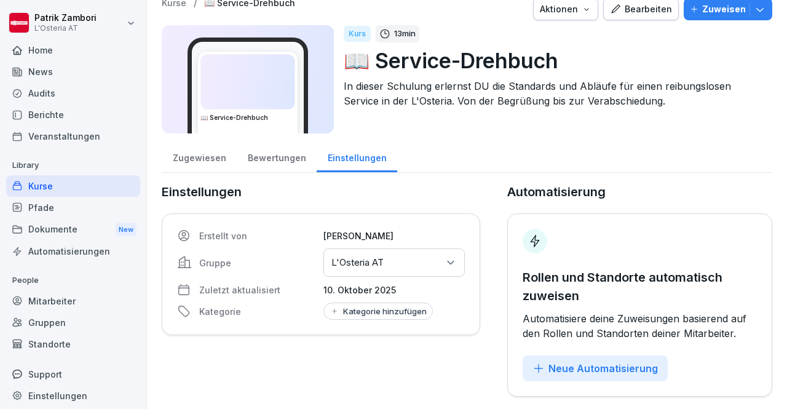
scroll to position [22, 0]
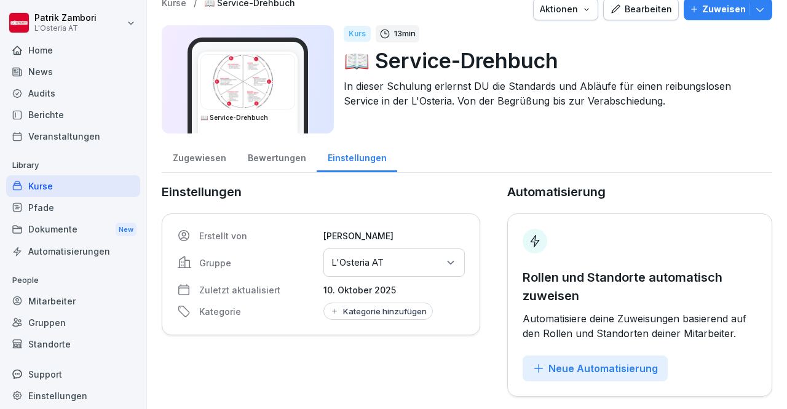
click at [427, 260] on div "Gruppen oder Standorte auswählen L'Osteria AT" at bounding box center [393, 262] width 141 height 28
click at [542, 151] on div "Zugewiesen Bewertungen Einstellungen" at bounding box center [467, 157] width 611 height 32
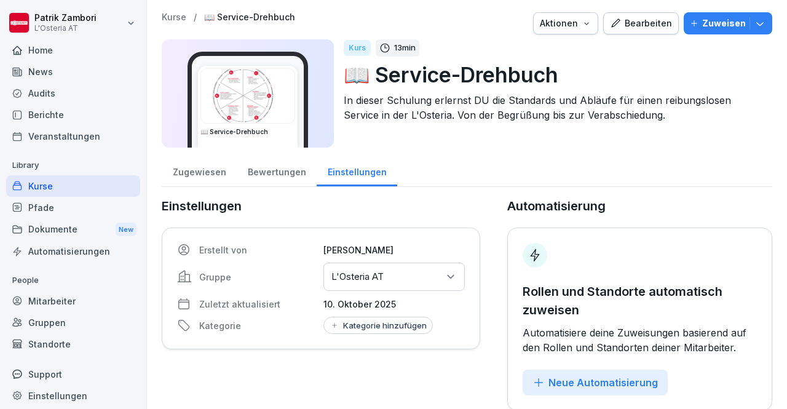
click at [53, 47] on div "Home" at bounding box center [73, 50] width 134 height 22
